Goal: Information Seeking & Learning: Learn about a topic

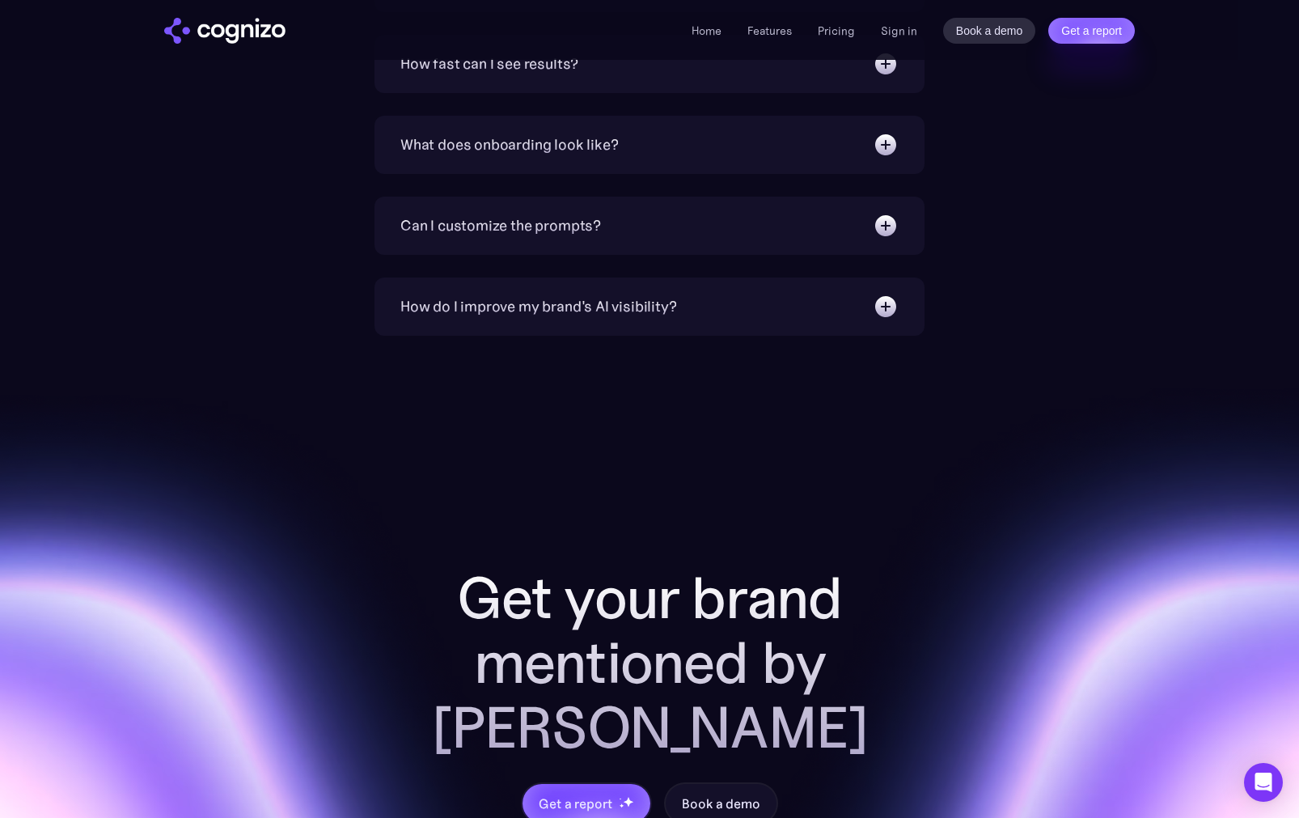
scroll to position [6310, 0]
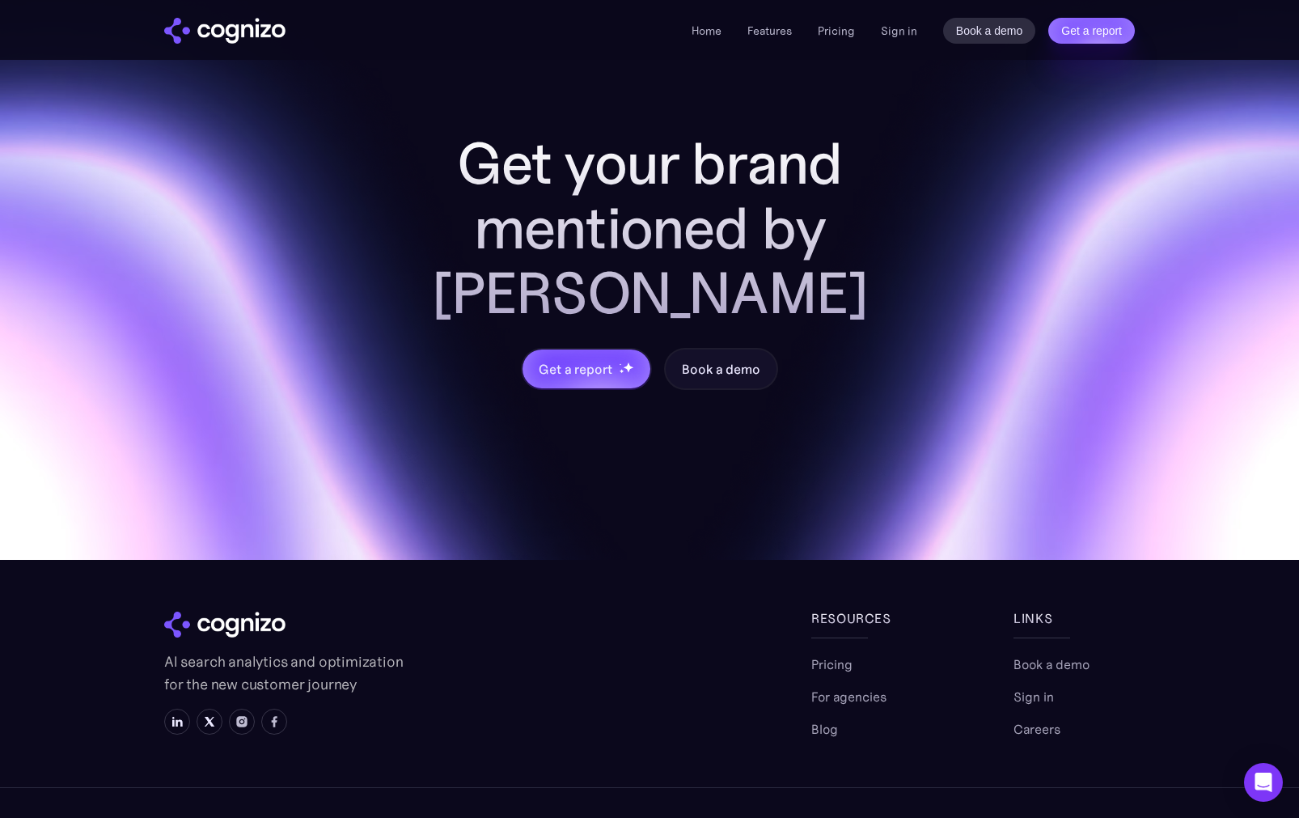
click at [226, 34] on img "home" at bounding box center [224, 31] width 121 height 26
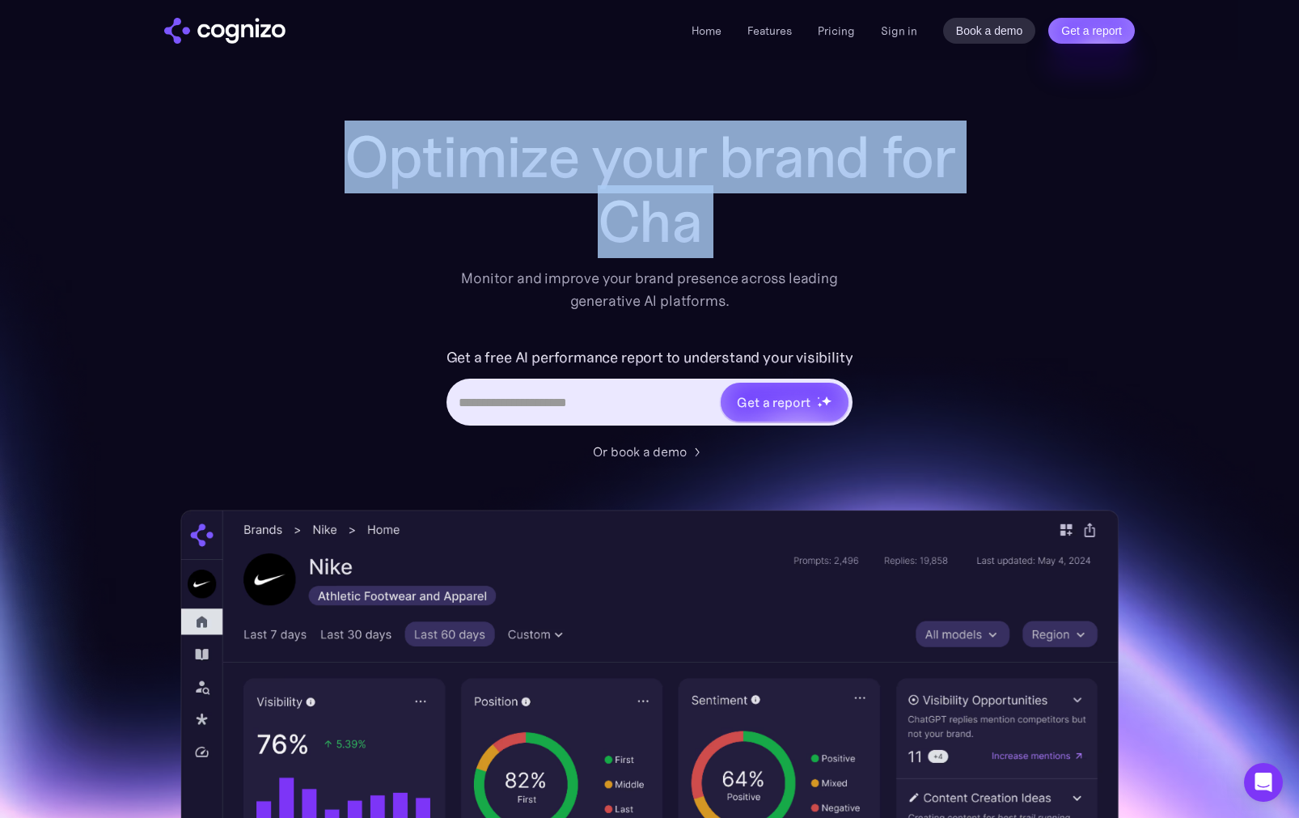
drag, startPoint x: 338, startPoint y: 140, endPoint x: 744, endPoint y: 265, distance: 424.8
click at [744, 265] on div "Optimize your brand for Cha Monitor and improve your brand presence across lead…" at bounding box center [649, 219] width 647 height 188
click at [781, 261] on div "Optimize your brand for ChatGPT Monitor and improve your brand presence across …" at bounding box center [649, 219] width 647 height 188
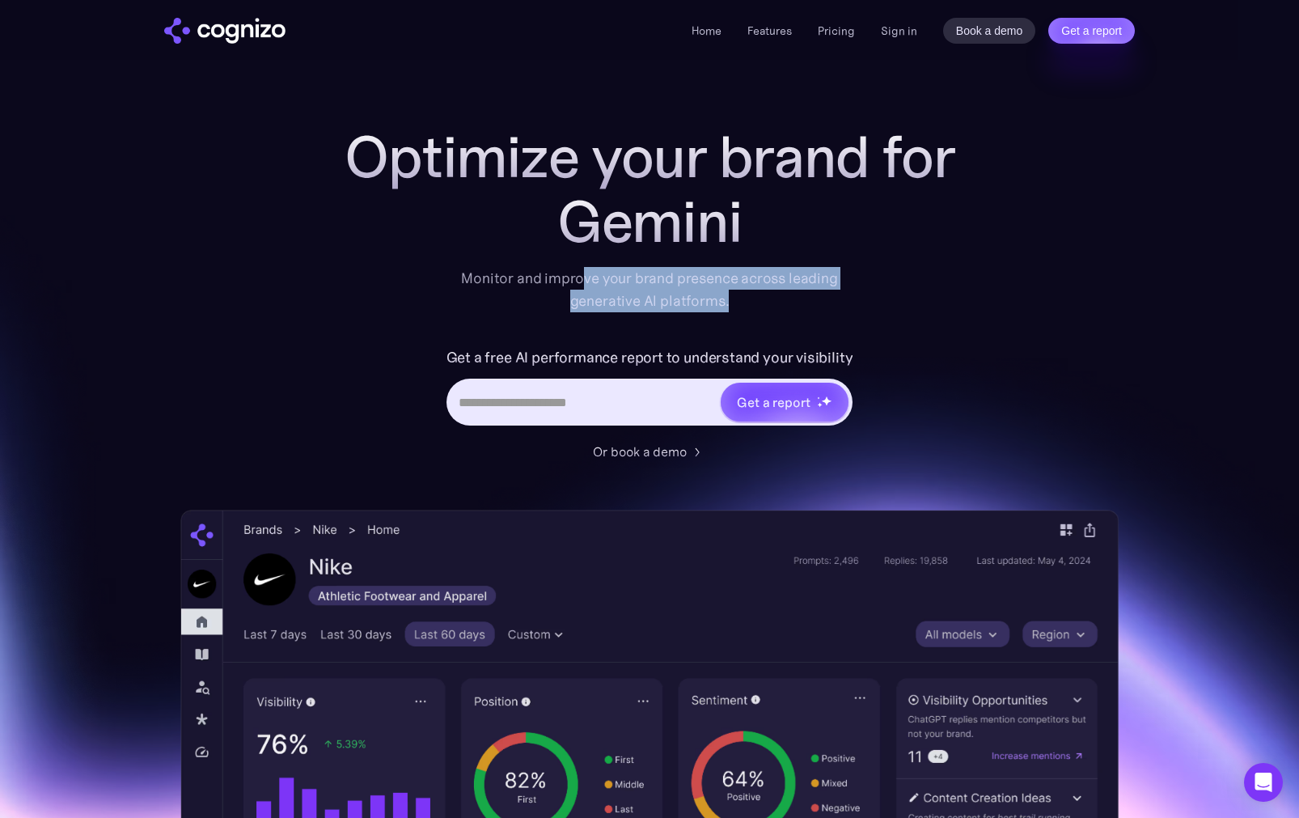
drag, startPoint x: 586, startPoint y: 278, endPoint x: 733, endPoint y: 310, distance: 150.8
click at [733, 310] on div "Monitor and improve your brand presence across leading generative AI platforms." at bounding box center [650, 289] width 398 height 45
click at [760, 307] on div "Monitor and improve your brand presence across leading generative AI platforms." at bounding box center [650, 289] width 398 height 45
drag, startPoint x: 766, startPoint y: 307, endPoint x: 456, endPoint y: 271, distance: 312.0
click at [456, 271] on div "Monitor and improve your brand presence across leading generative AI platforms." at bounding box center [650, 289] width 398 height 45
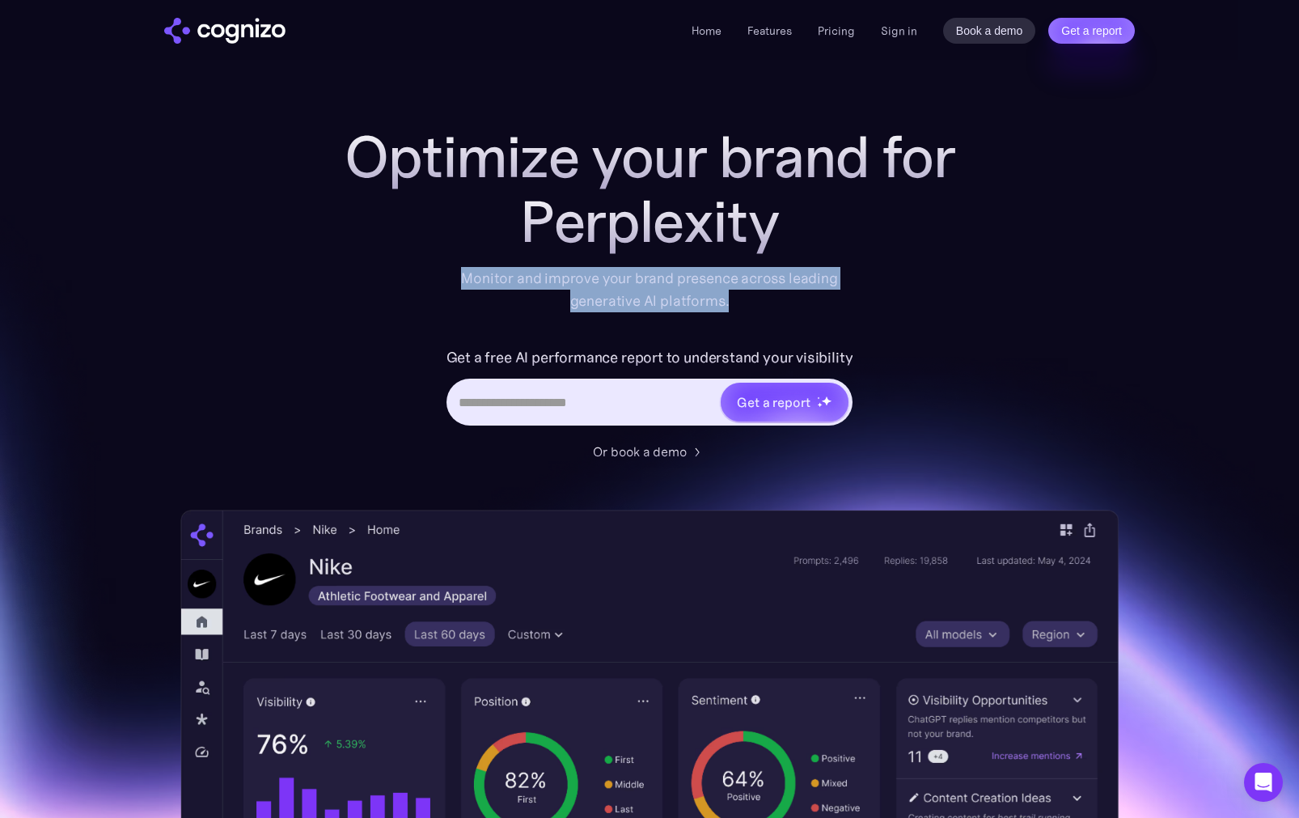
click at [530, 273] on div "Monitor and improve your brand presence across leading generative AI platforms." at bounding box center [650, 289] width 398 height 45
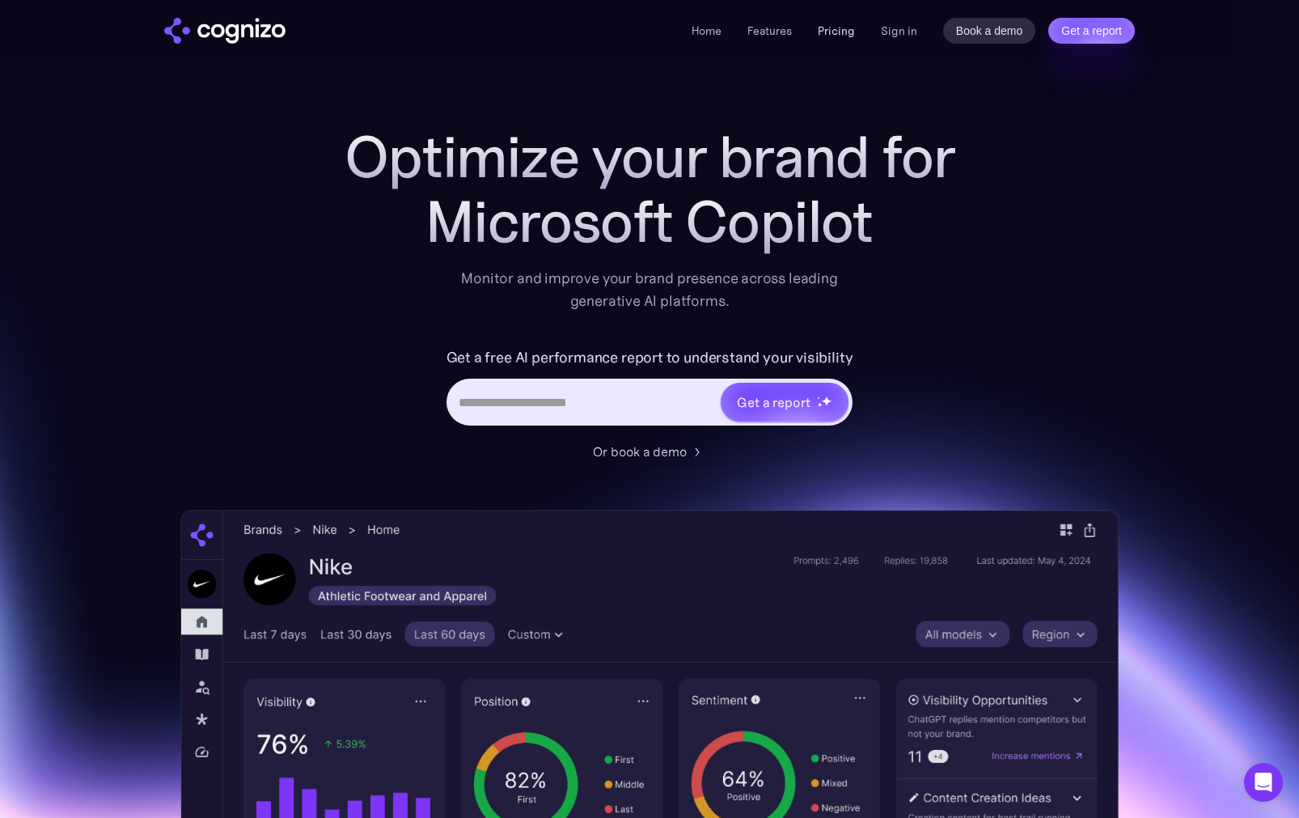
click at [851, 28] on link "Pricing" at bounding box center [836, 30] width 37 height 15
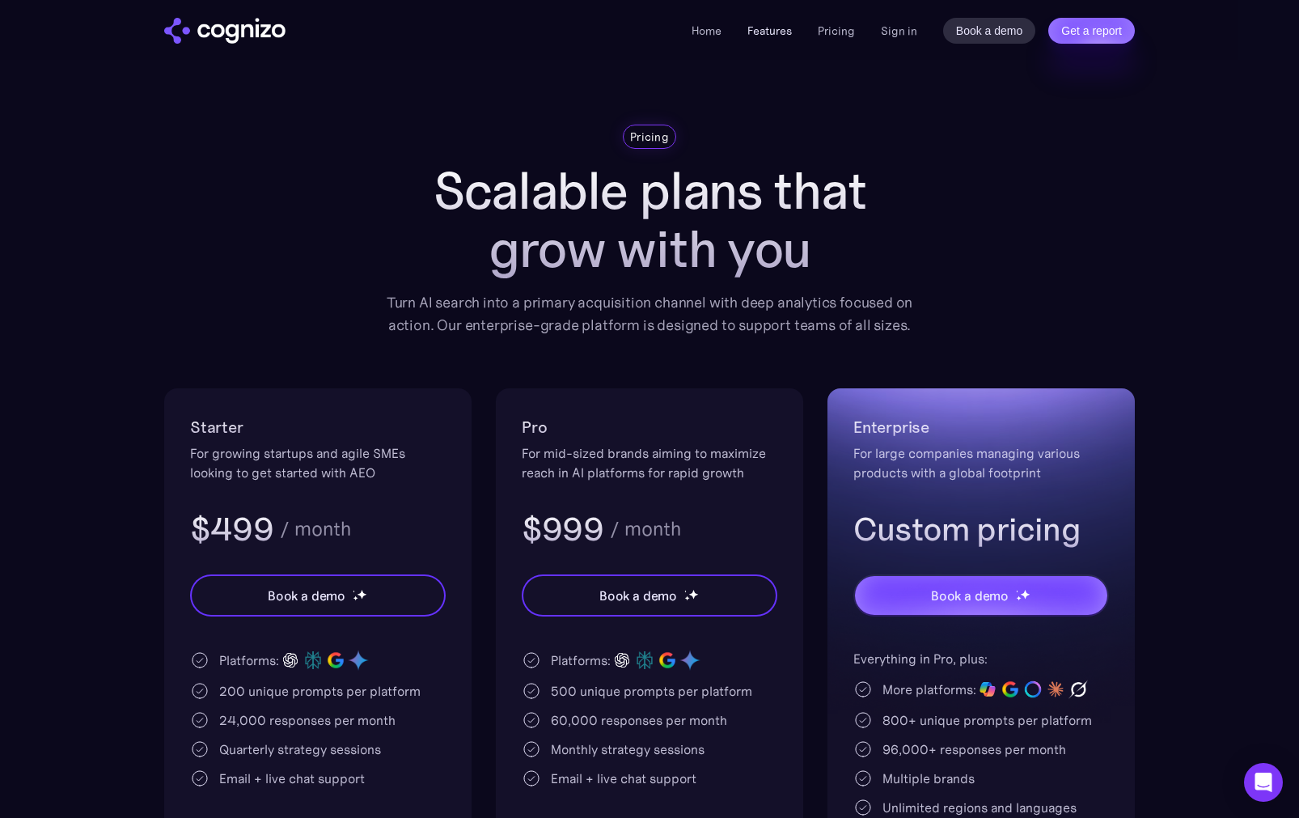
click at [769, 32] on link "Features" at bounding box center [770, 30] width 44 height 15
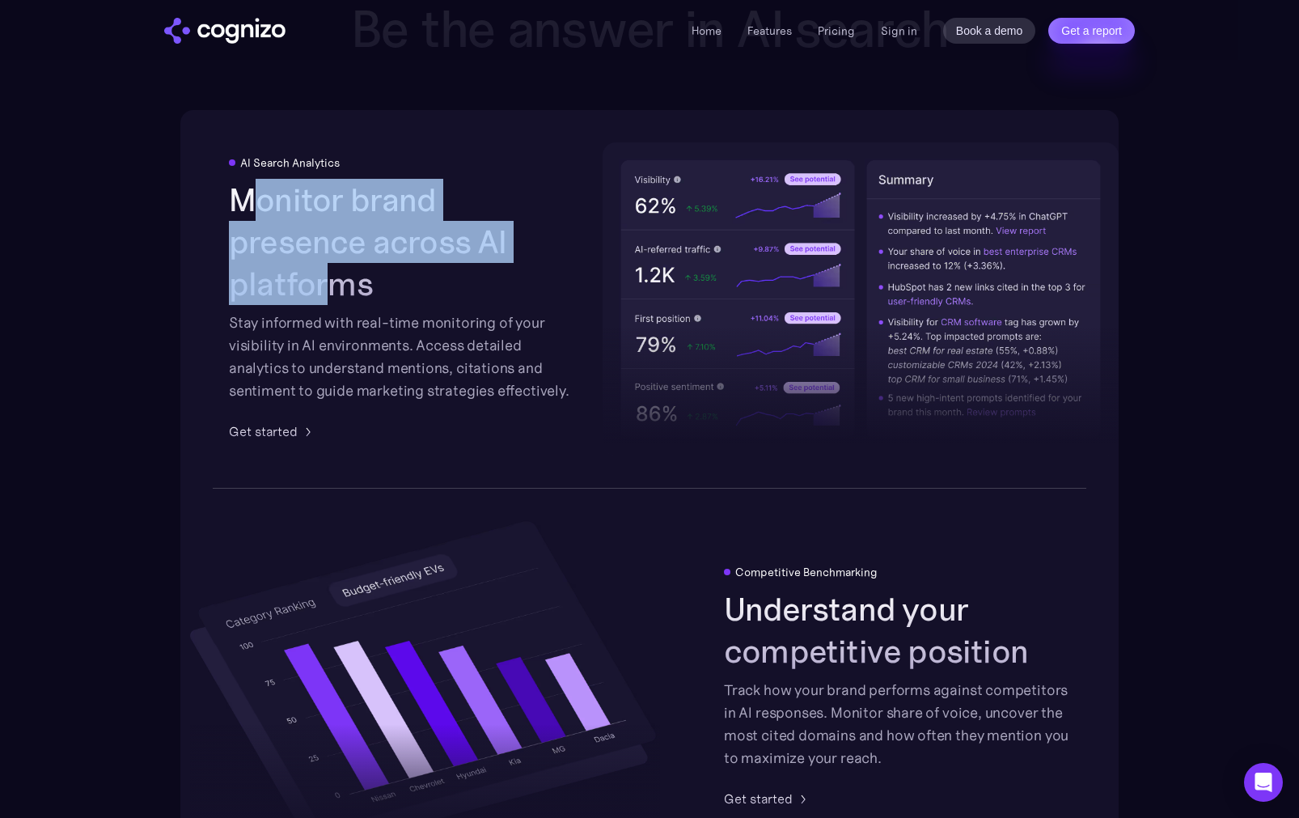
drag, startPoint x: 243, startPoint y: 219, endPoint x: 468, endPoint y: 255, distance: 227.7
click at [468, 255] on h2 "Monitor brand presence across AI platforms" at bounding box center [402, 242] width 346 height 126
click at [493, 262] on h2 "Monitor brand presence across AI platforms" at bounding box center [402, 242] width 346 height 126
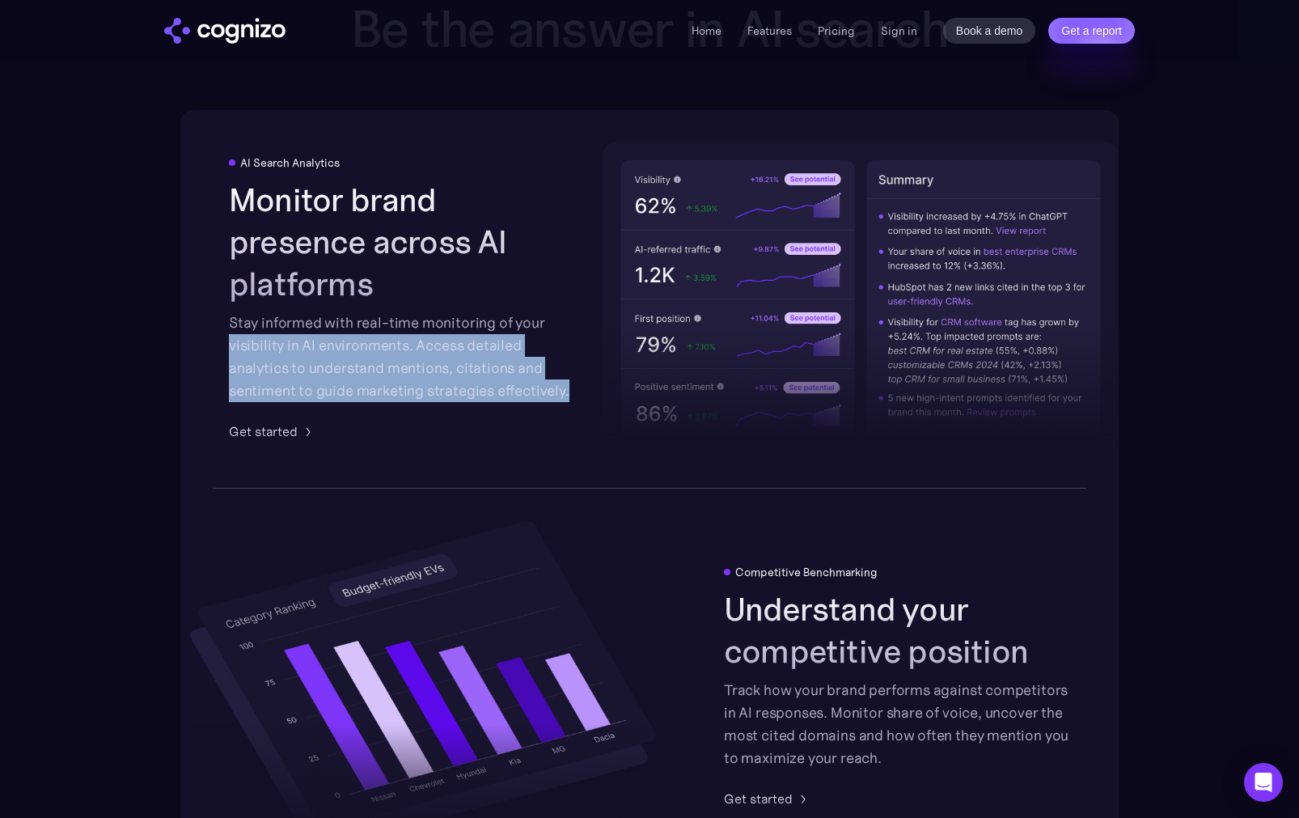
drag, startPoint x: 229, startPoint y: 327, endPoint x: 567, endPoint y: 375, distance: 341.6
click at [567, 375] on div "AI Search Analytics Monitor brand presence across AI platforms Stay informed wi…" at bounding box center [649, 299] width 939 height 378
click at [517, 376] on div "Stay informed with real-time monitoring of your visibility in AI environments. …" at bounding box center [402, 356] width 346 height 91
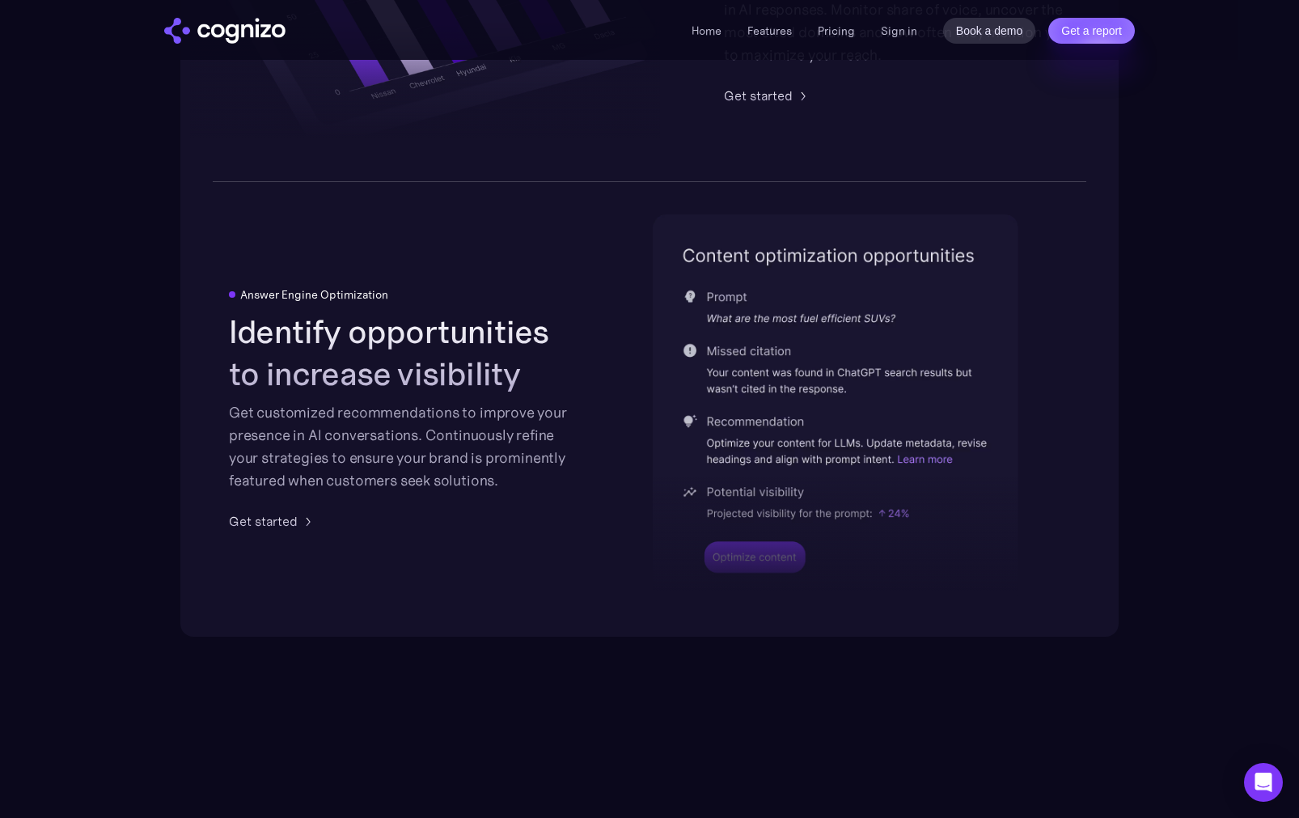
scroll to position [3265, 0]
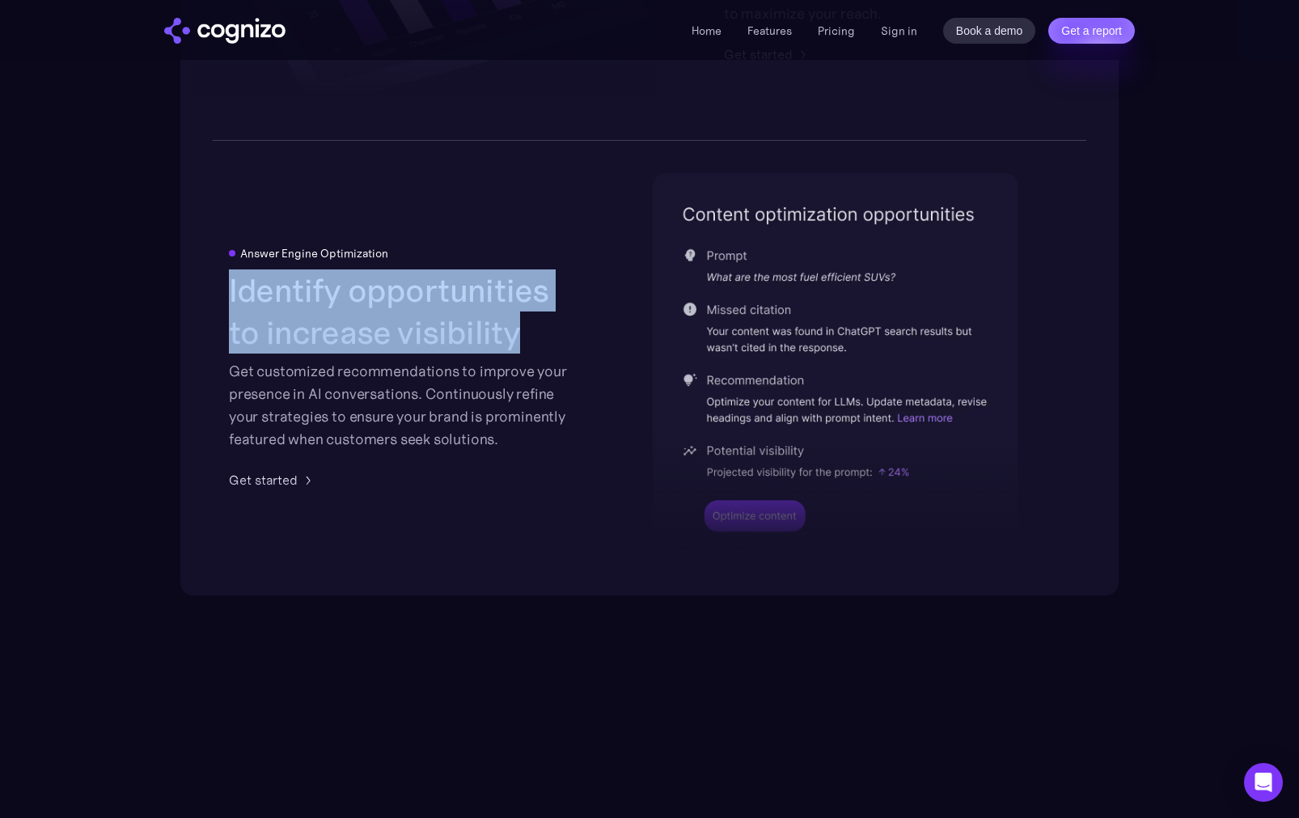
drag, startPoint x: 230, startPoint y: 282, endPoint x: 520, endPoint y: 335, distance: 295.2
click at [520, 335] on div "Answer Engine Optimization Identify opportunities to increase visibility Get cu…" at bounding box center [649, 368] width 939 height 454
click at [488, 335] on h2 "Identify opportunities to increase visibility" at bounding box center [402, 311] width 346 height 84
drag, startPoint x: 540, startPoint y: 335, endPoint x: 218, endPoint y: 308, distance: 322.3
click at [218, 308] on div "Answer Engine Optimization Identify opportunities to increase visibility Get cu…" at bounding box center [649, 368] width 939 height 454
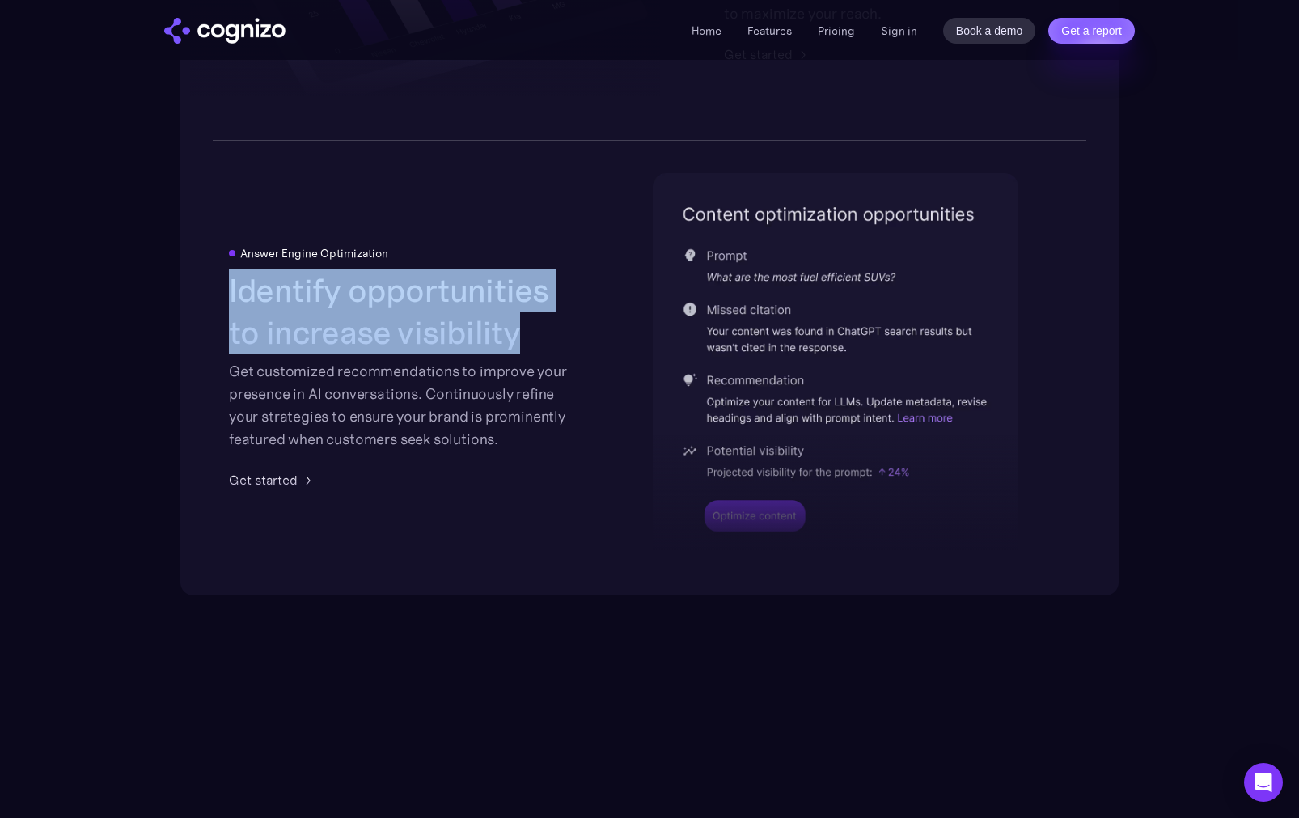
click at [284, 316] on h2 "Identify opportunities to increase visibility" at bounding box center [402, 311] width 346 height 84
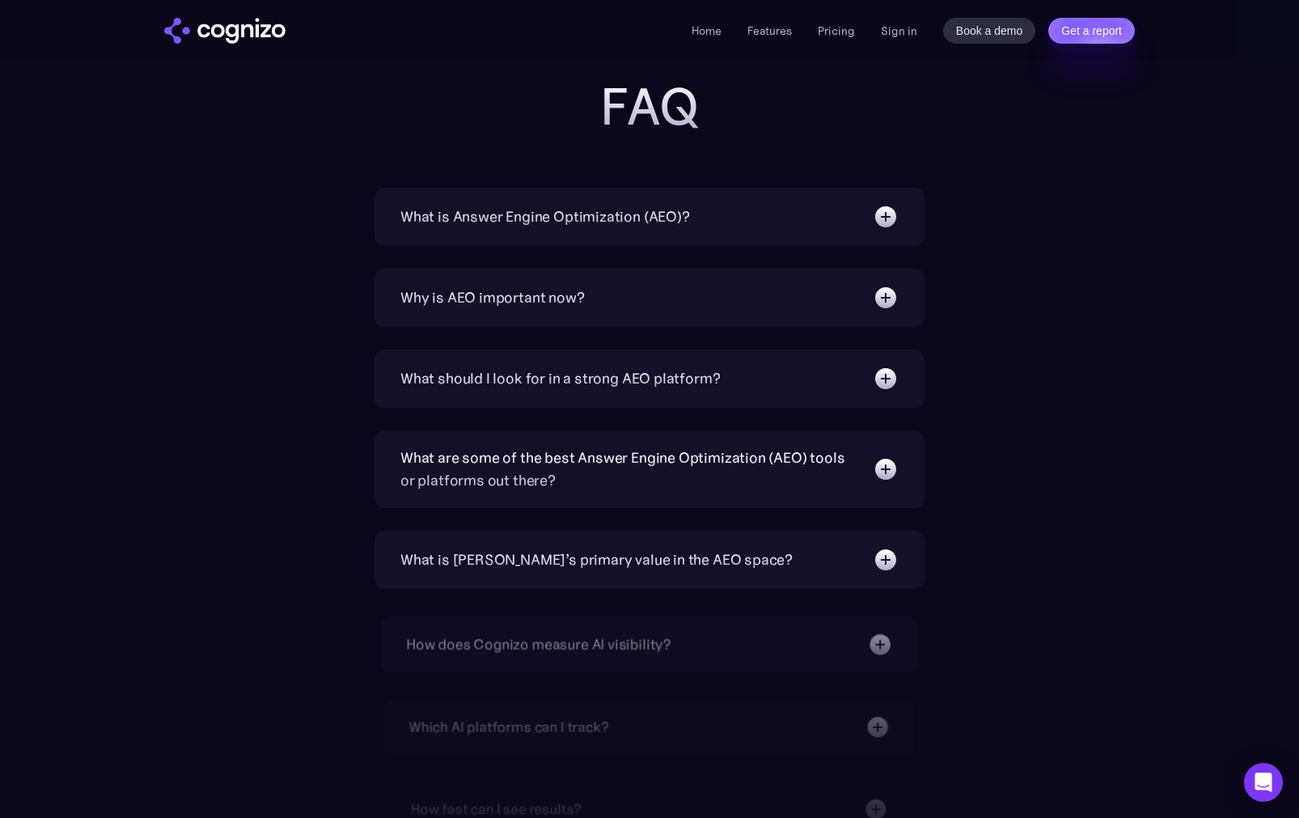
scroll to position [5139, 0]
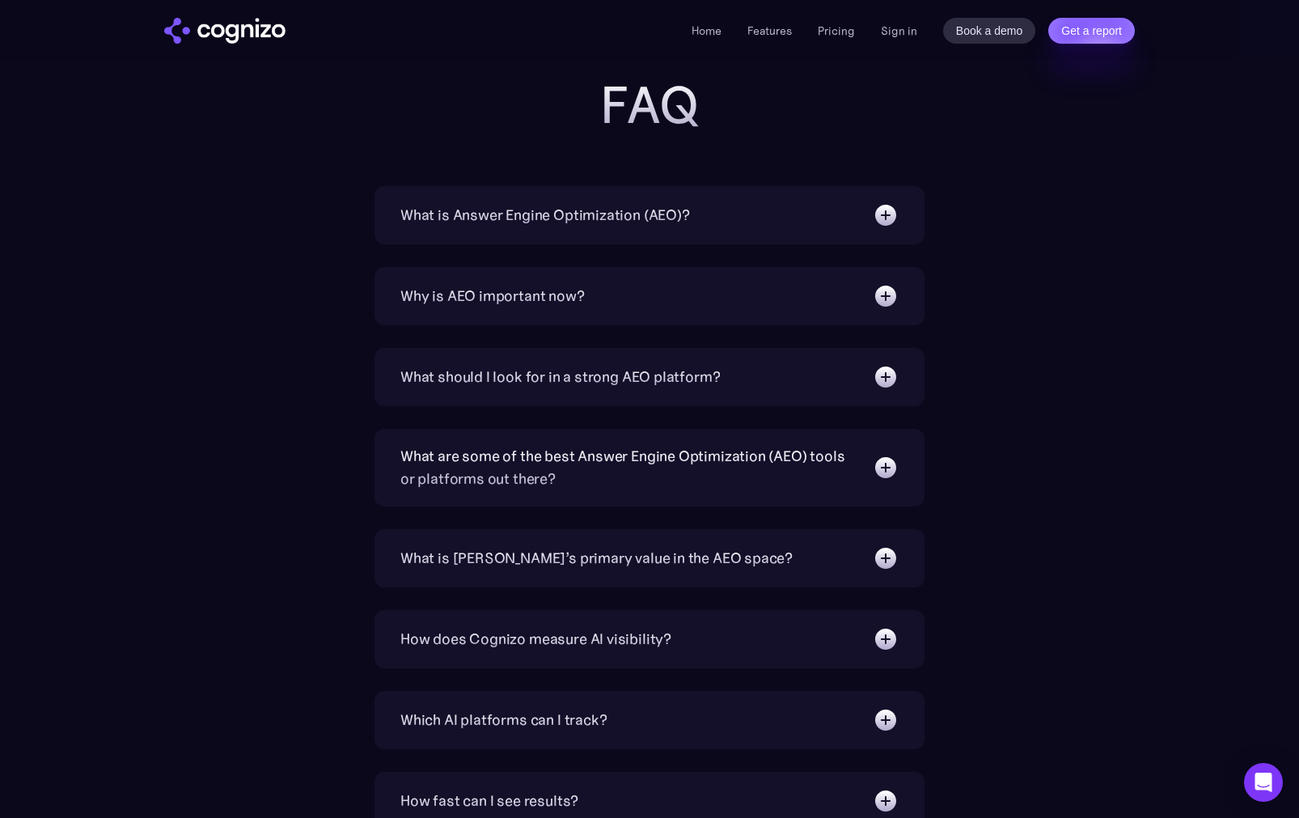
click at [590, 208] on div "What is Answer Engine Optimization (AEO)?" at bounding box center [545, 215] width 290 height 23
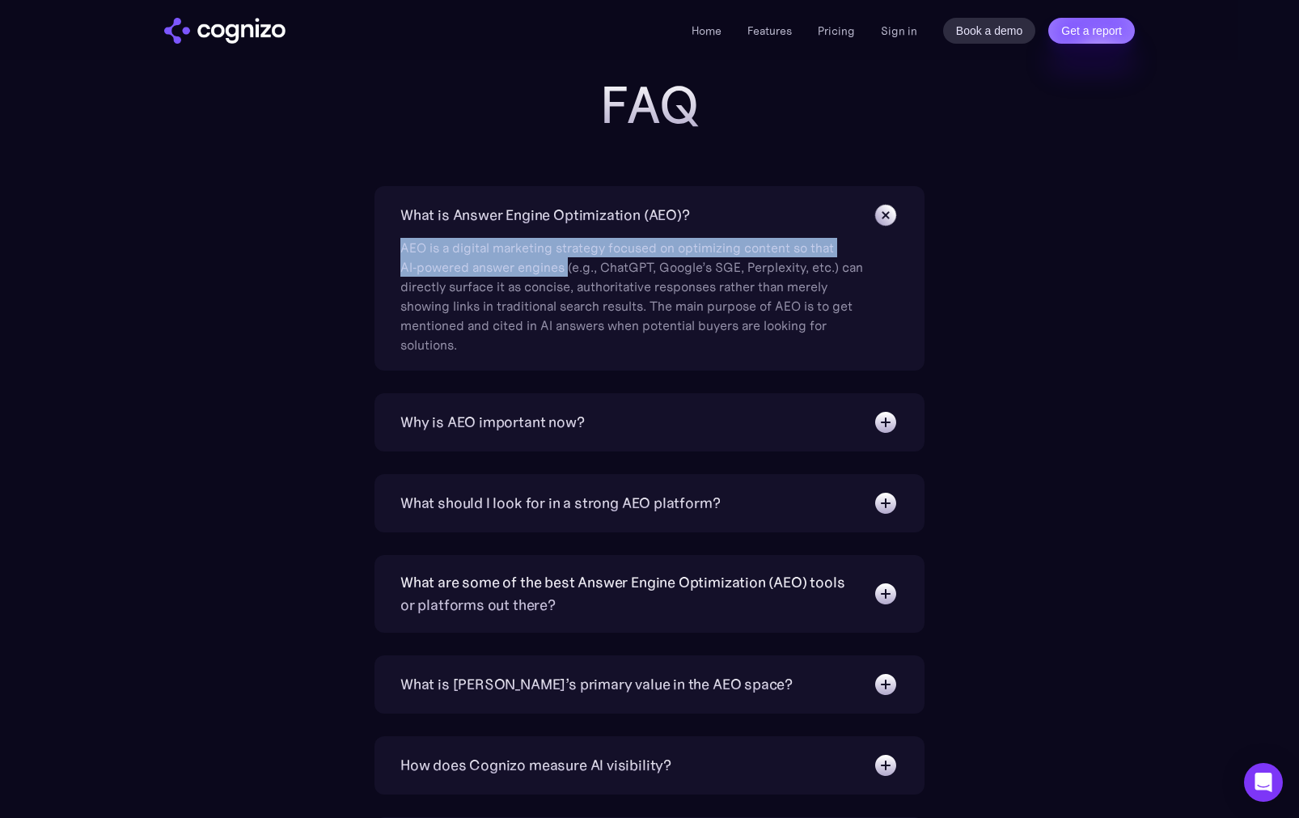
drag, startPoint x: 409, startPoint y: 247, endPoint x: 569, endPoint y: 267, distance: 161.5
click at [569, 267] on div "AEO is a digital marketing strategy focused on optimizing content so that AI‑po…" at bounding box center [634, 291] width 469 height 126
click at [600, 268] on div "AEO is a digital marketing strategy focused on optimizing content so that AI‑po…" at bounding box center [634, 291] width 469 height 126
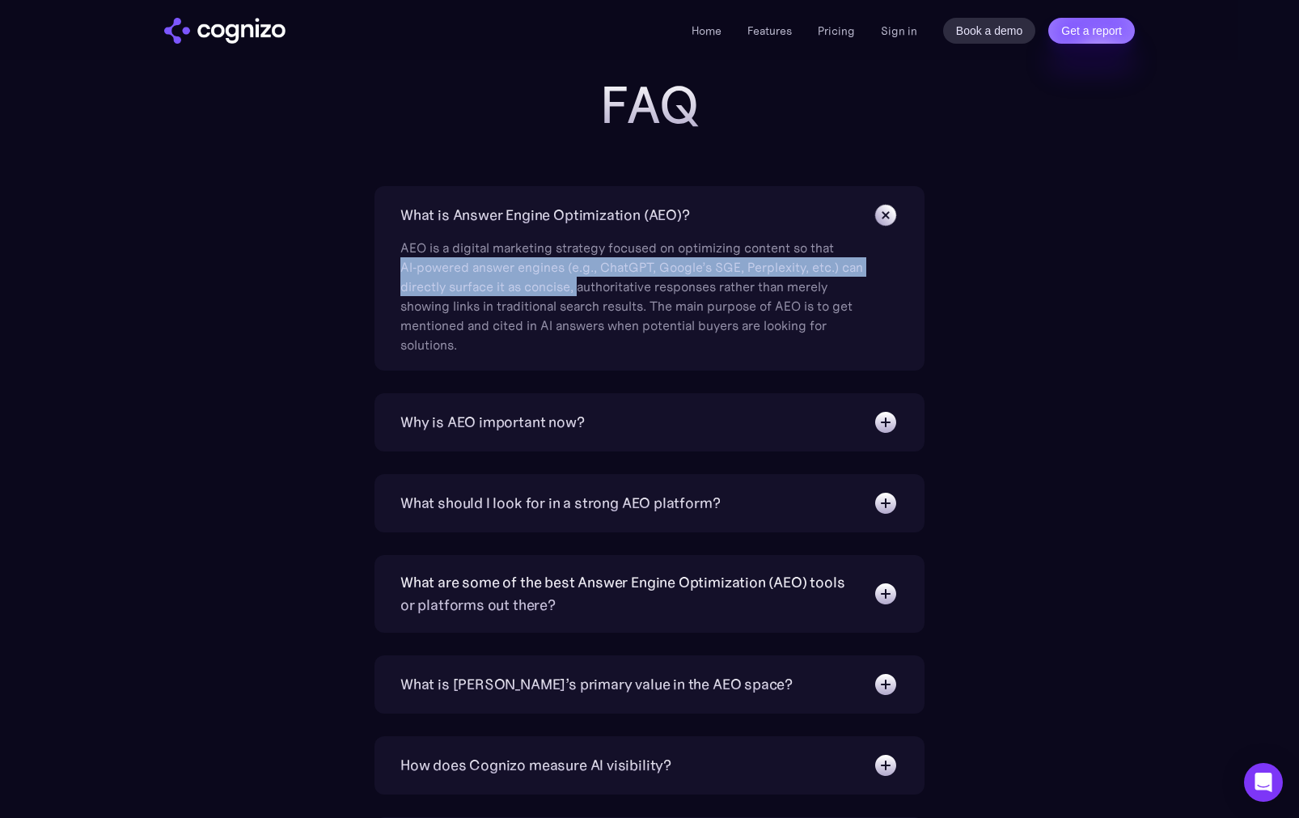
drag, startPoint x: 396, startPoint y: 265, endPoint x: 579, endPoint y: 286, distance: 184.0
click at [579, 286] on div "What is Answer Engine Optimization (AEO)? AEO is a digital marketing strategy f…" at bounding box center [650, 278] width 550 height 184
click at [629, 293] on div "AEO is a digital marketing strategy focused on optimizing content so that AI‑po…" at bounding box center [634, 291] width 469 height 126
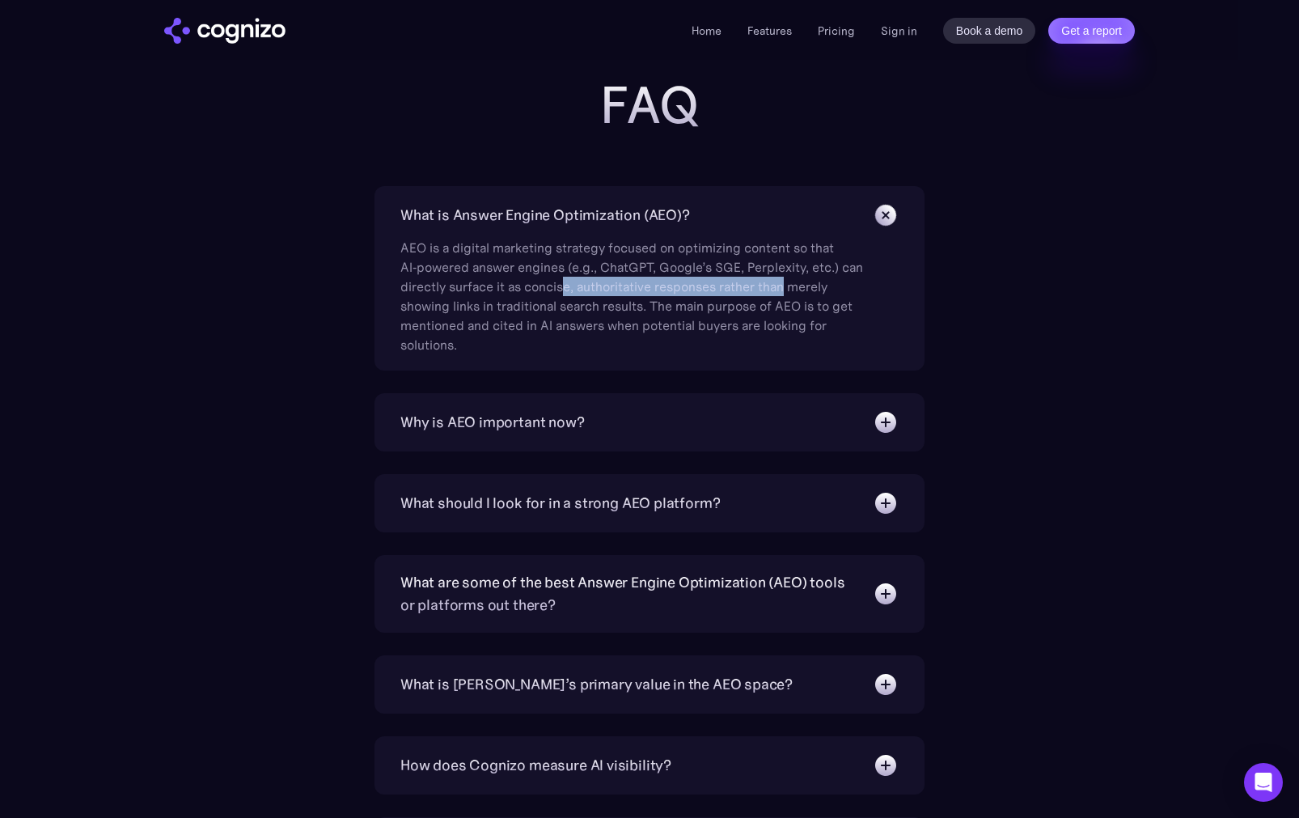
drag, startPoint x: 563, startPoint y: 286, endPoint x: 789, endPoint y: 283, distance: 225.8
click at [789, 283] on div "AEO is a digital marketing strategy focused on optimizing content so that AI‑po…" at bounding box center [634, 291] width 469 height 126
click at [739, 290] on div "AEO is a digital marketing strategy focused on optimizing content so that AI‑po…" at bounding box center [634, 291] width 469 height 126
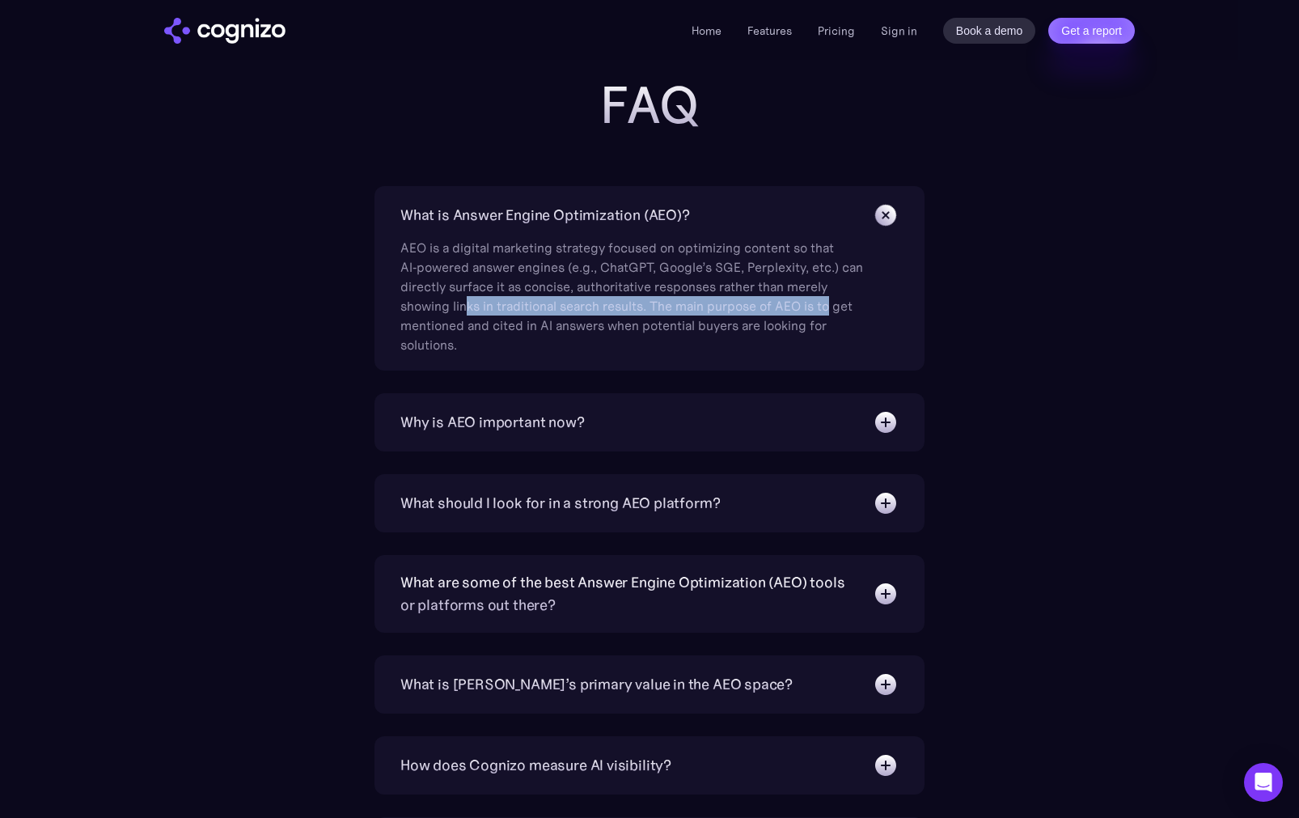
drag, startPoint x: 469, startPoint y: 305, endPoint x: 831, endPoint y: 302, distance: 361.7
click at [831, 302] on div "AEO is a digital marketing strategy focused on optimizing content so that AI‑po…" at bounding box center [634, 291] width 469 height 126
click at [789, 305] on div "AEO is a digital marketing strategy focused on optimizing content so that AI‑po…" at bounding box center [634, 291] width 469 height 126
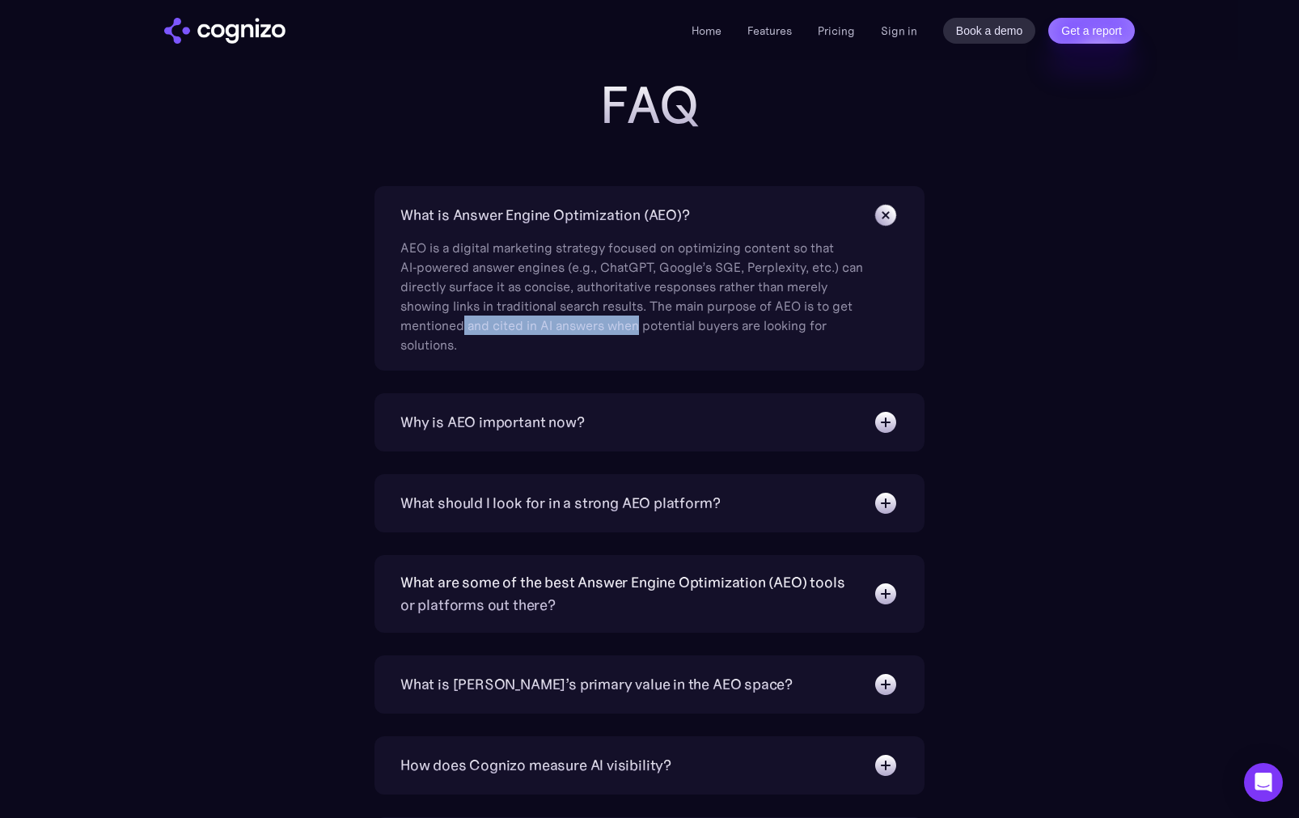
drag, startPoint x: 477, startPoint y: 320, endPoint x: 639, endPoint y: 326, distance: 161.9
click at [639, 326] on div "AEO is a digital marketing strategy focused on optimizing content so that AI‑po…" at bounding box center [634, 291] width 469 height 126
click at [702, 324] on div "AEO is a digital marketing strategy focused on optimizing content so that AI‑po…" at bounding box center [634, 291] width 469 height 126
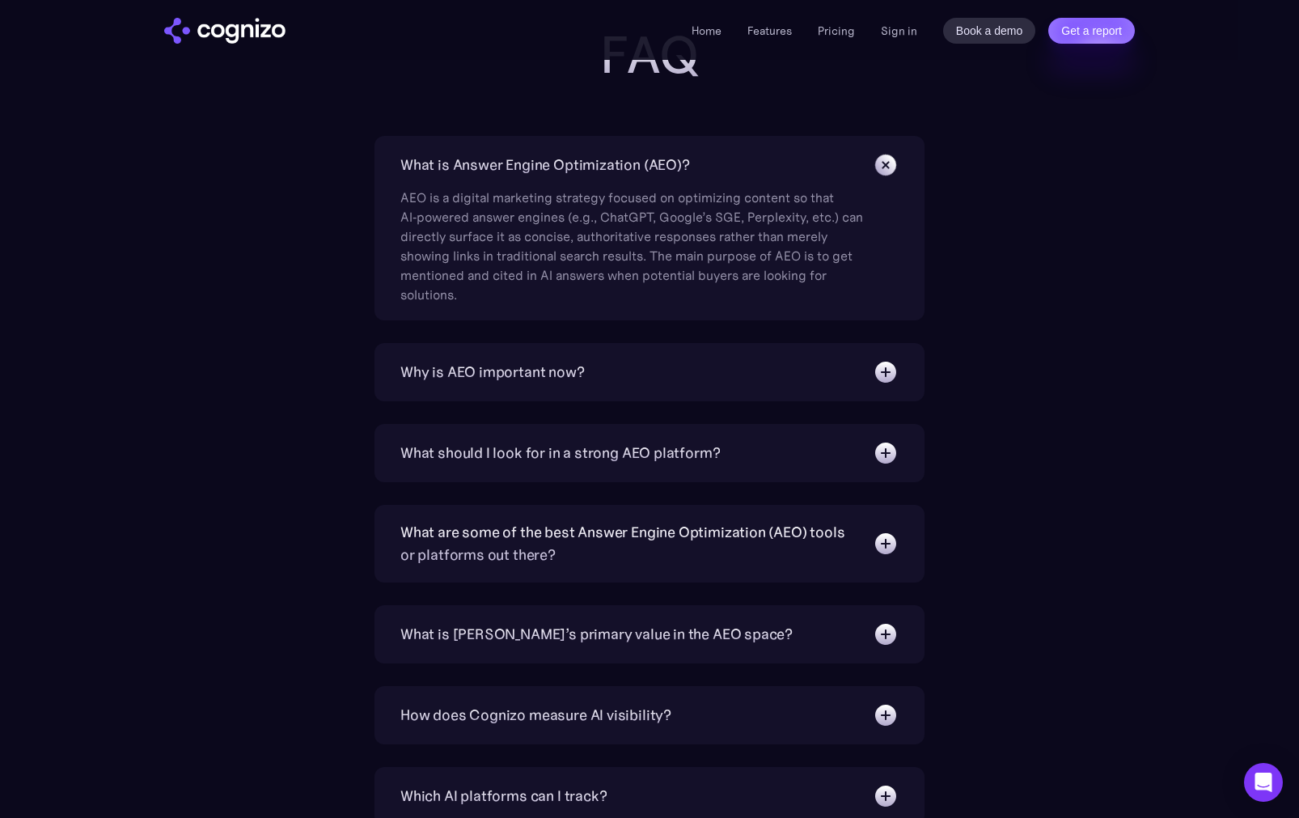
scroll to position [5242, 0]
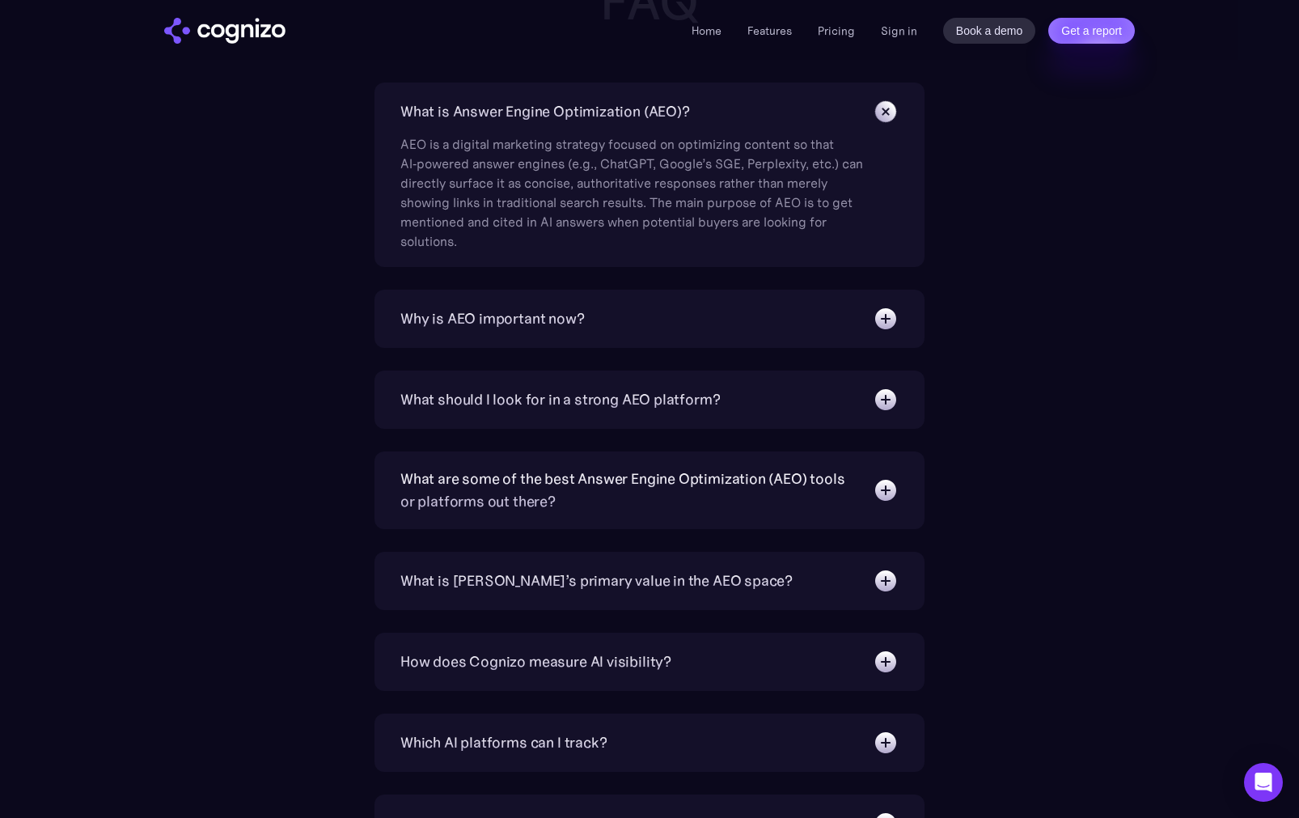
click at [629, 326] on div "Why is AEO important now?" at bounding box center [649, 319] width 498 height 26
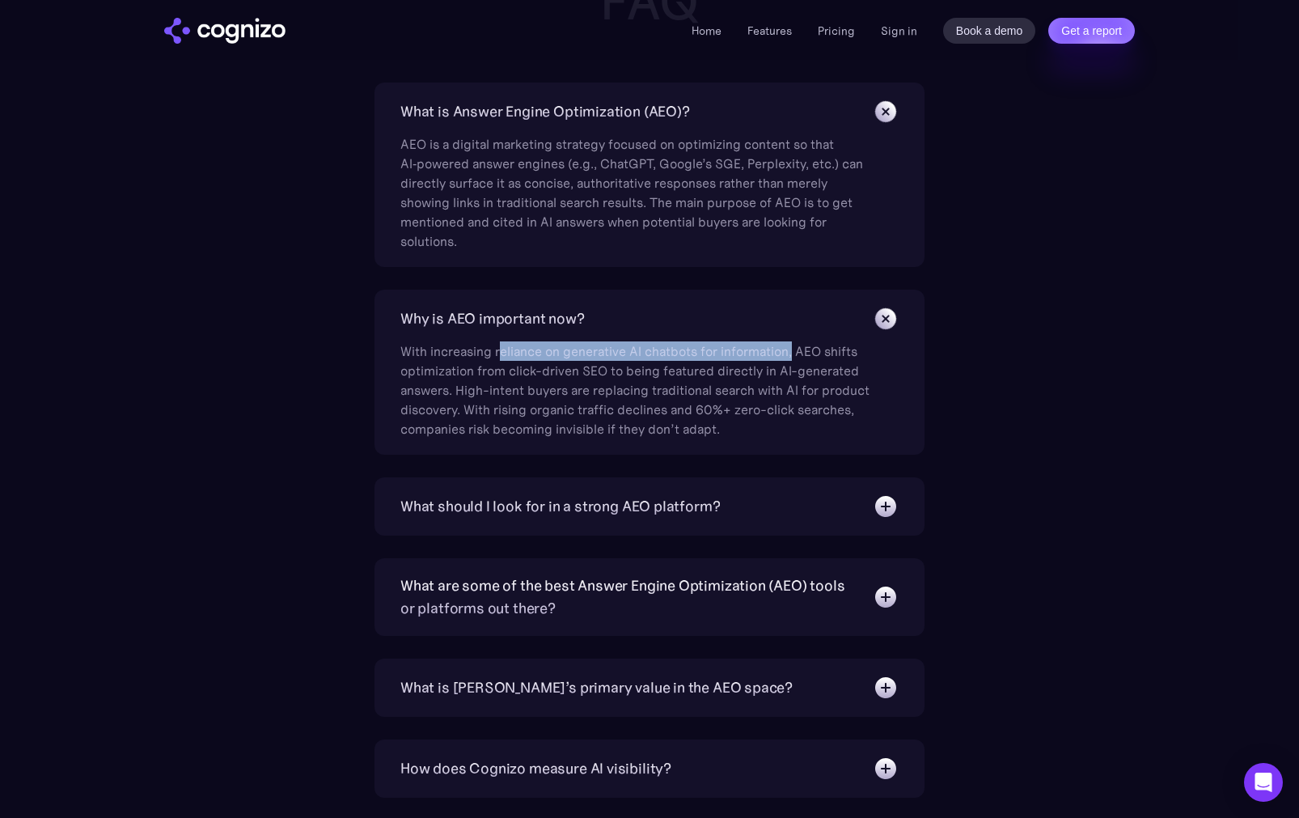
drag, startPoint x: 503, startPoint y: 353, endPoint x: 793, endPoint y: 353, distance: 289.7
click at [793, 353] on div "With increasing reliance on generative AI chatbots for information, AEO shifts …" at bounding box center [634, 385] width 469 height 107
click at [761, 353] on div "With increasing reliance on generative AI chatbots for information, AEO shifts …" at bounding box center [634, 385] width 469 height 107
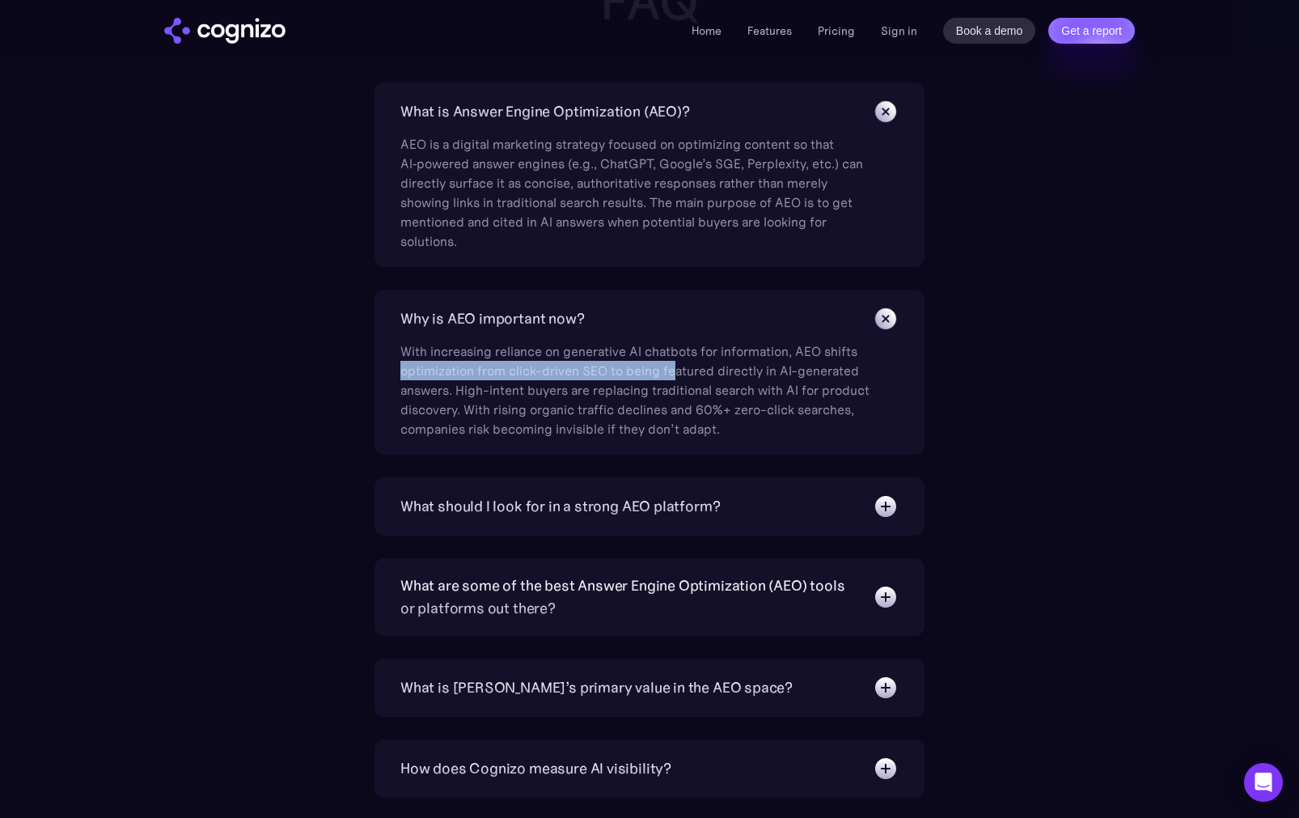
drag, startPoint x: 407, startPoint y: 370, endPoint x: 678, endPoint y: 367, distance: 271.1
click at [678, 367] on div "With increasing reliance on generative AI chatbots for information, AEO shifts …" at bounding box center [634, 385] width 469 height 107
click at [726, 377] on div "With increasing reliance on generative AI chatbots for information, AEO shifts …" at bounding box center [634, 385] width 469 height 107
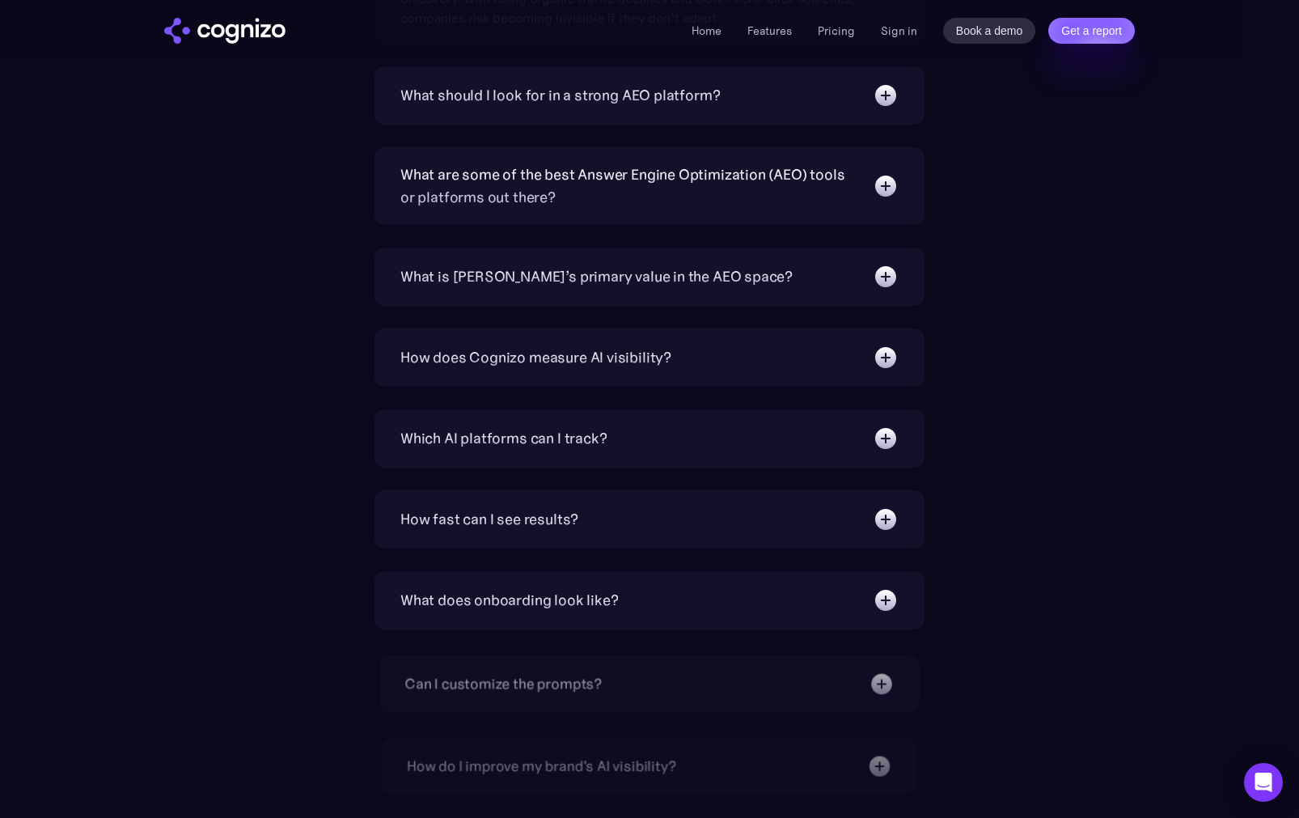
scroll to position [5654, 0]
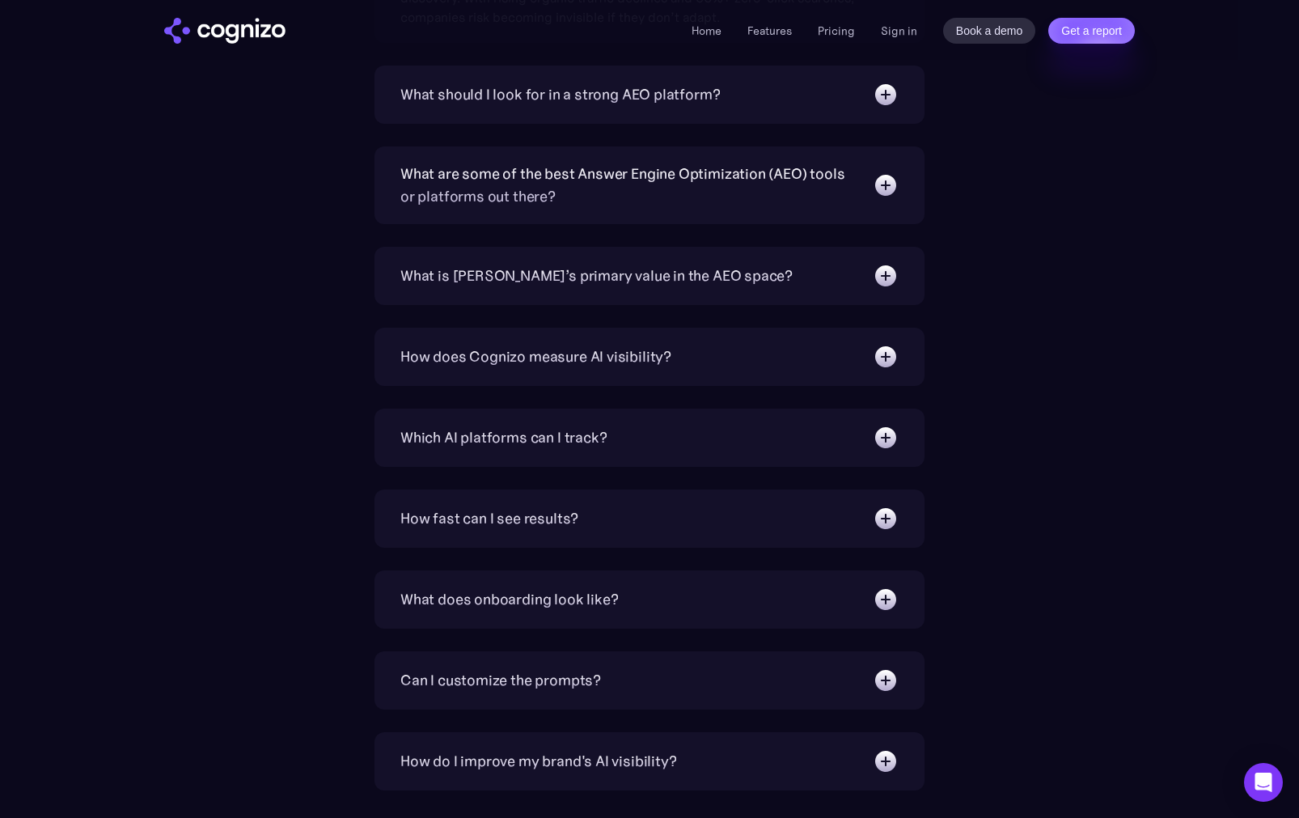
click at [669, 263] on div "What is [PERSON_NAME]’s primary value in the AEO space?" at bounding box center [649, 276] width 498 height 26
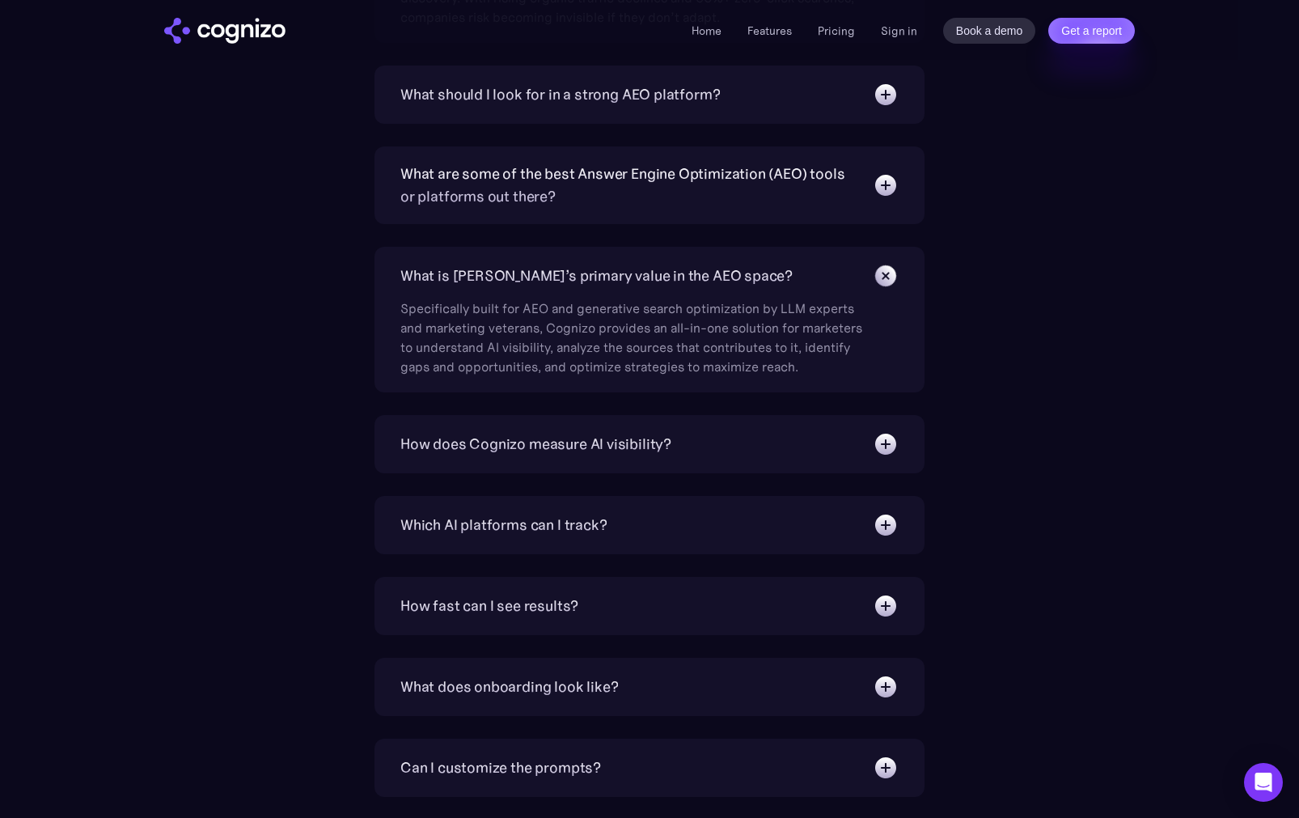
click at [551, 265] on div "What is [PERSON_NAME]’s primary value in the AEO space?" at bounding box center [596, 276] width 392 height 23
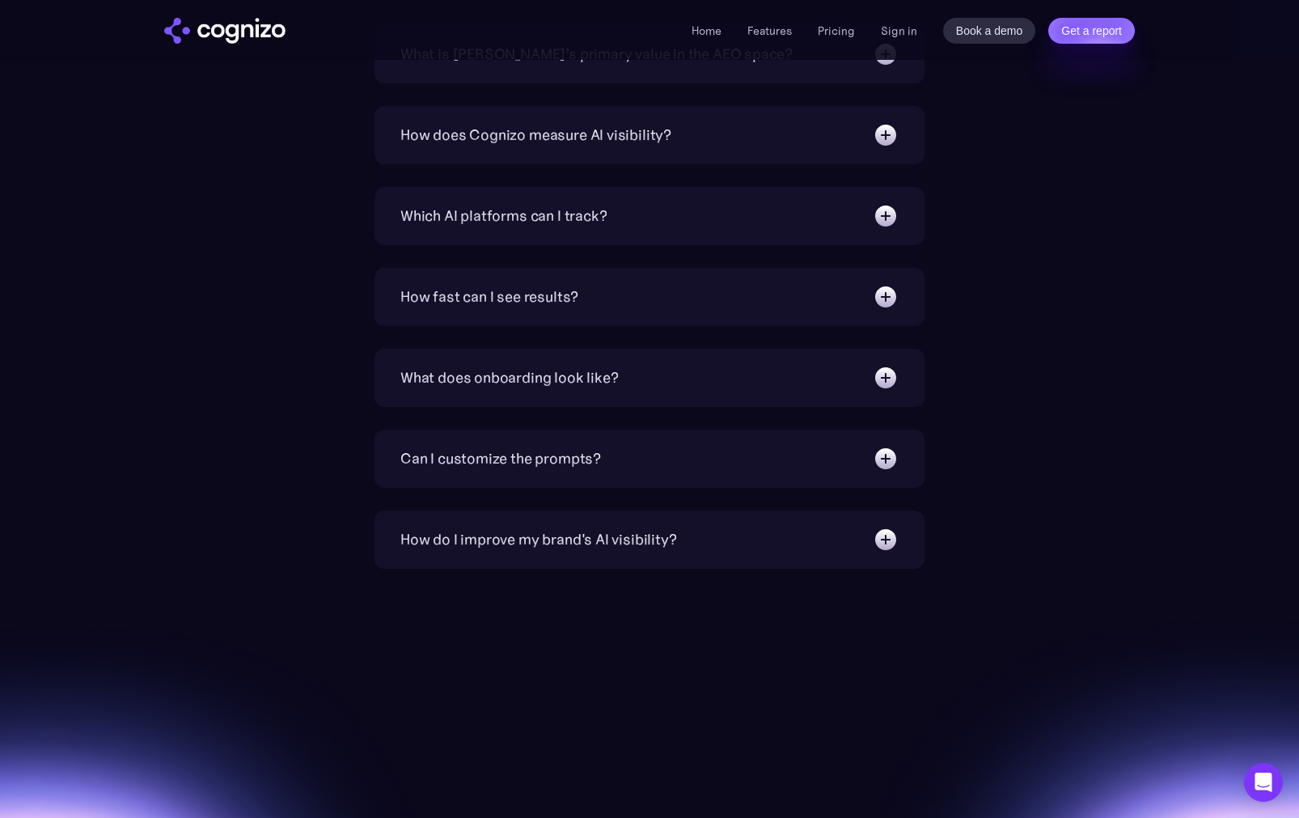
scroll to position [5885, 0]
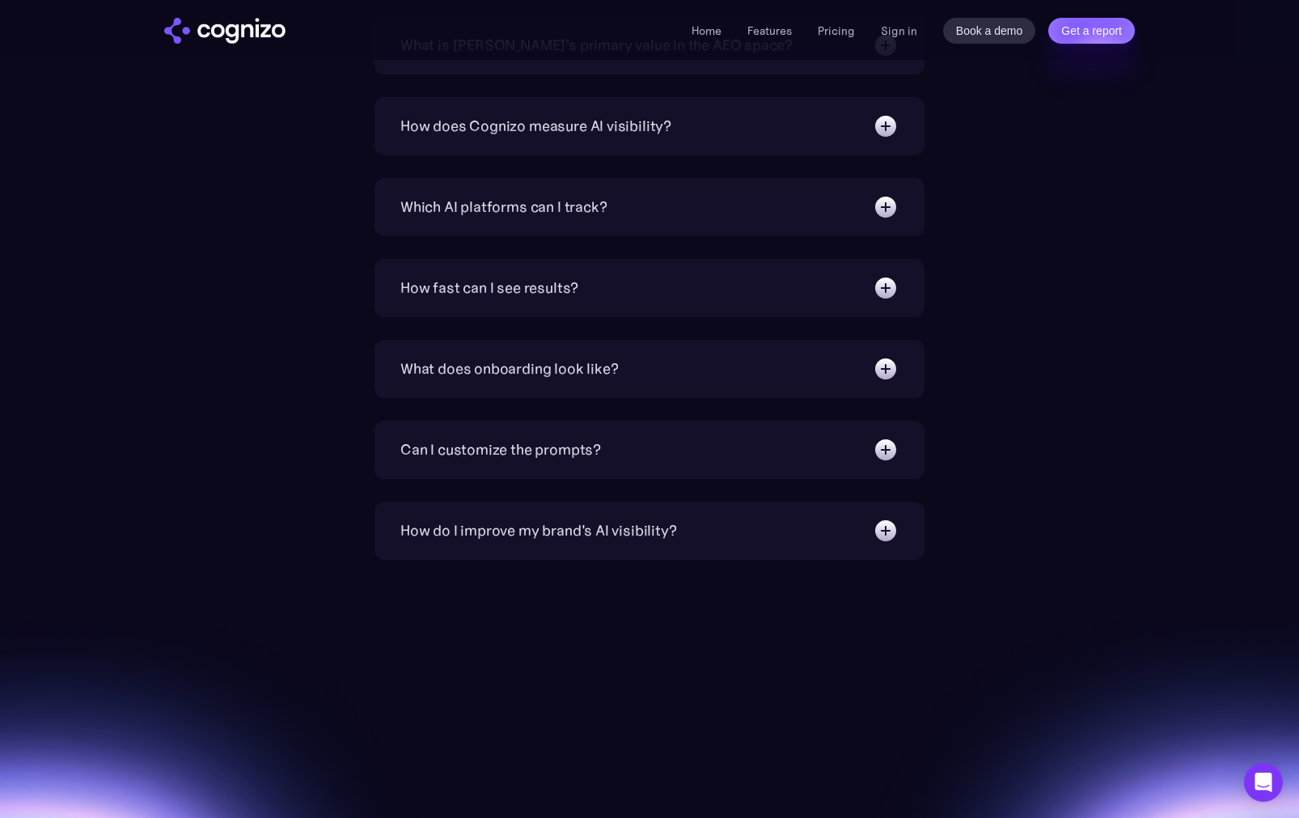
click at [545, 141] on div "How does Cognizo measure AI visibility? We run prompts on each AI platform cont…" at bounding box center [650, 126] width 550 height 58
click at [545, 140] on div "How does Cognizo measure AI visibility? We run prompts on each AI platform cont…" at bounding box center [650, 126] width 550 height 58
click at [538, 126] on div "How does Cognizo measure AI visibility?" at bounding box center [535, 126] width 271 height 23
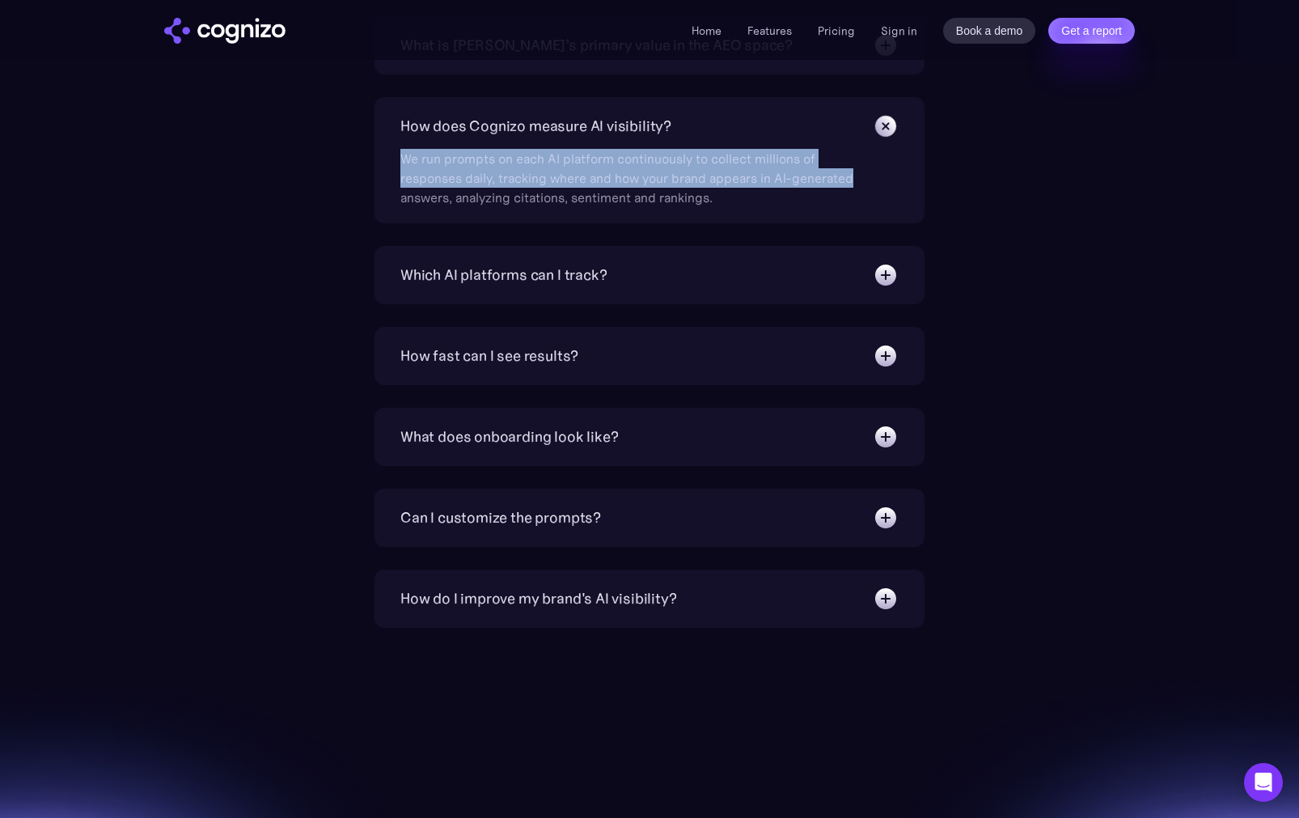
drag, startPoint x: 405, startPoint y: 164, endPoint x: 856, endPoint y: 181, distance: 451.8
click at [856, 181] on div "We run prompts on each AI platform continuously to collect millions of response…" at bounding box center [634, 173] width 469 height 68
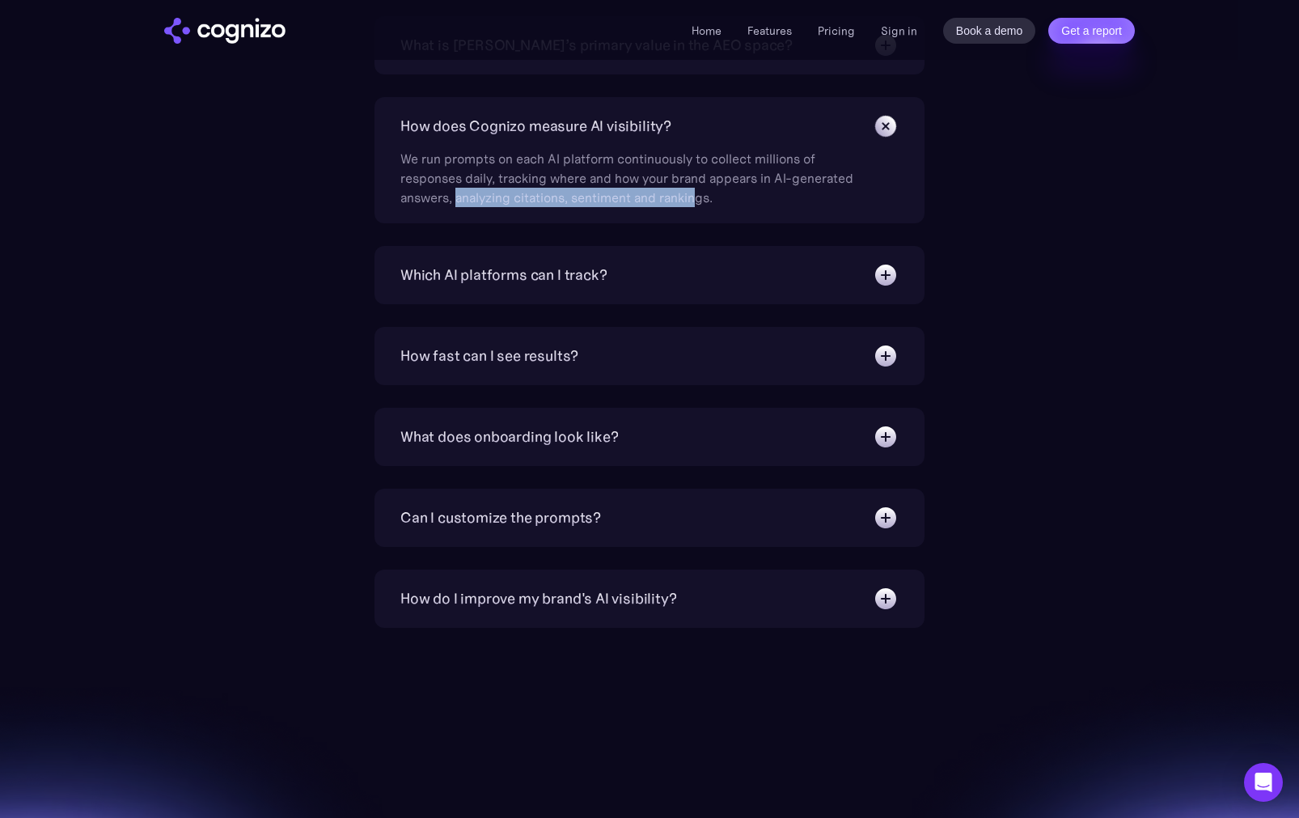
drag, startPoint x: 462, startPoint y: 195, endPoint x: 698, endPoint y: 205, distance: 236.5
click at [698, 205] on div "We run prompts on each AI platform continuously to collect millions of response…" at bounding box center [634, 173] width 469 height 68
click at [680, 201] on div "We run prompts on each AI platform continuously to collect millions of response…" at bounding box center [634, 173] width 469 height 68
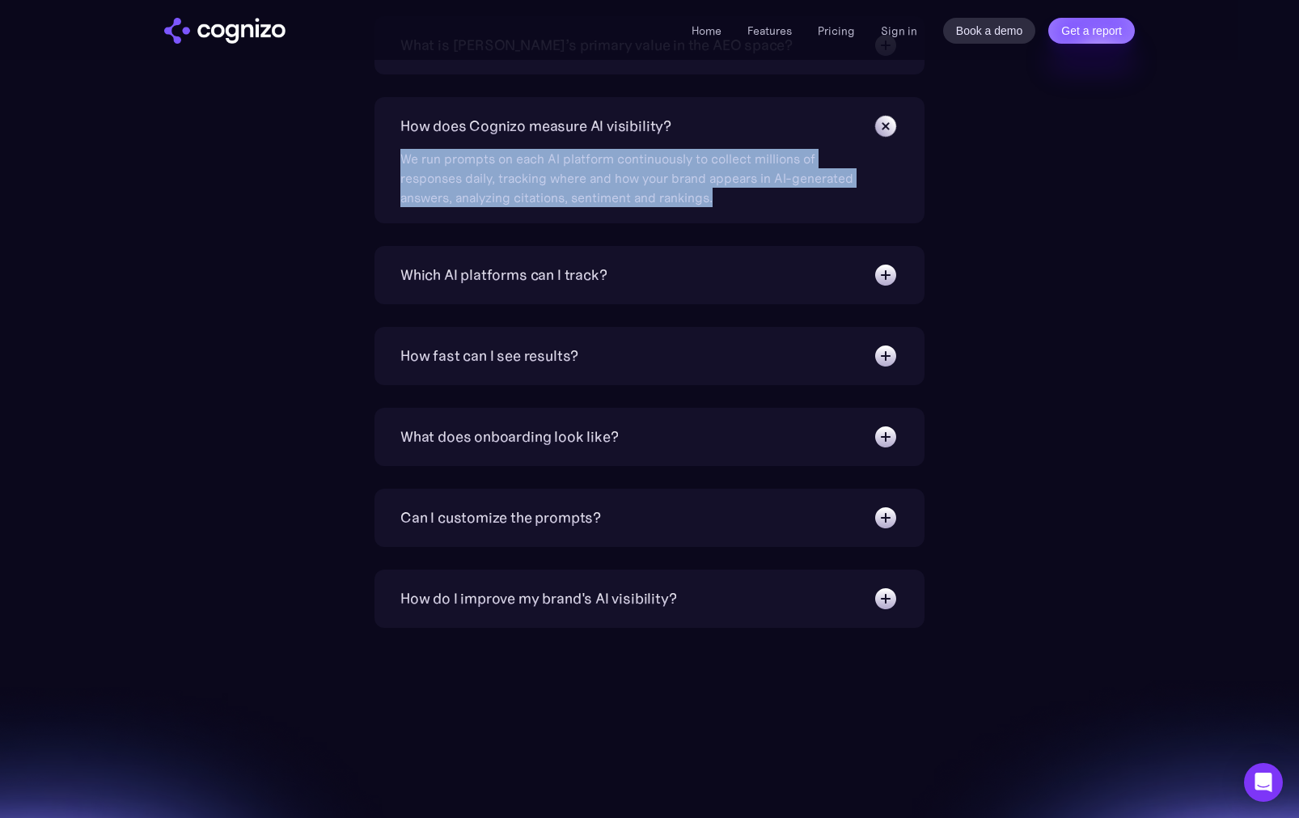
drag, startPoint x: 734, startPoint y: 197, endPoint x: 396, endPoint y: 161, distance: 340.1
click at [396, 161] on div "How does Cognizo measure AI visibility? We run prompts on each AI platform cont…" at bounding box center [650, 160] width 550 height 126
click at [441, 177] on div "We run prompts on each AI platform continuously to collect millions of response…" at bounding box center [634, 173] width 469 height 68
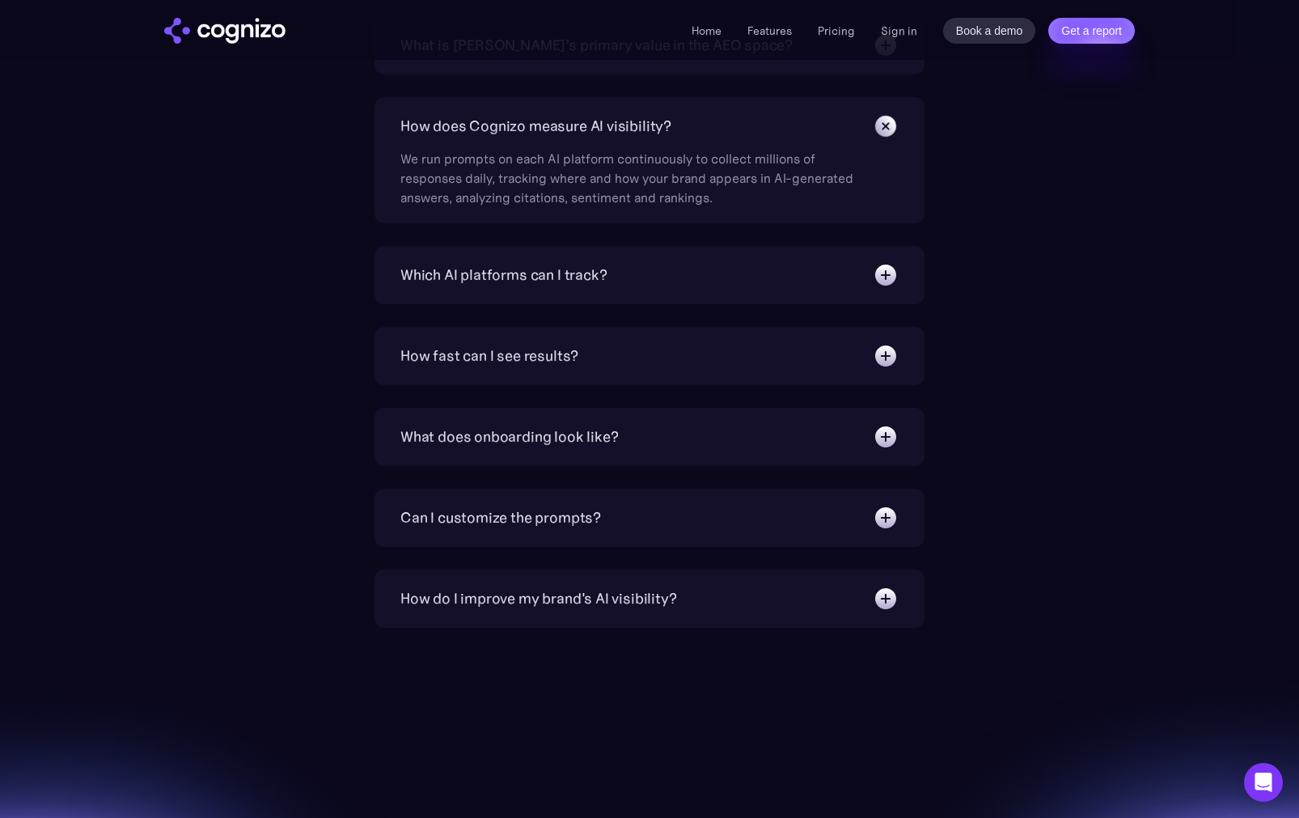
click at [511, 280] on div "Which AI platforms can I track?" at bounding box center [503, 275] width 206 height 23
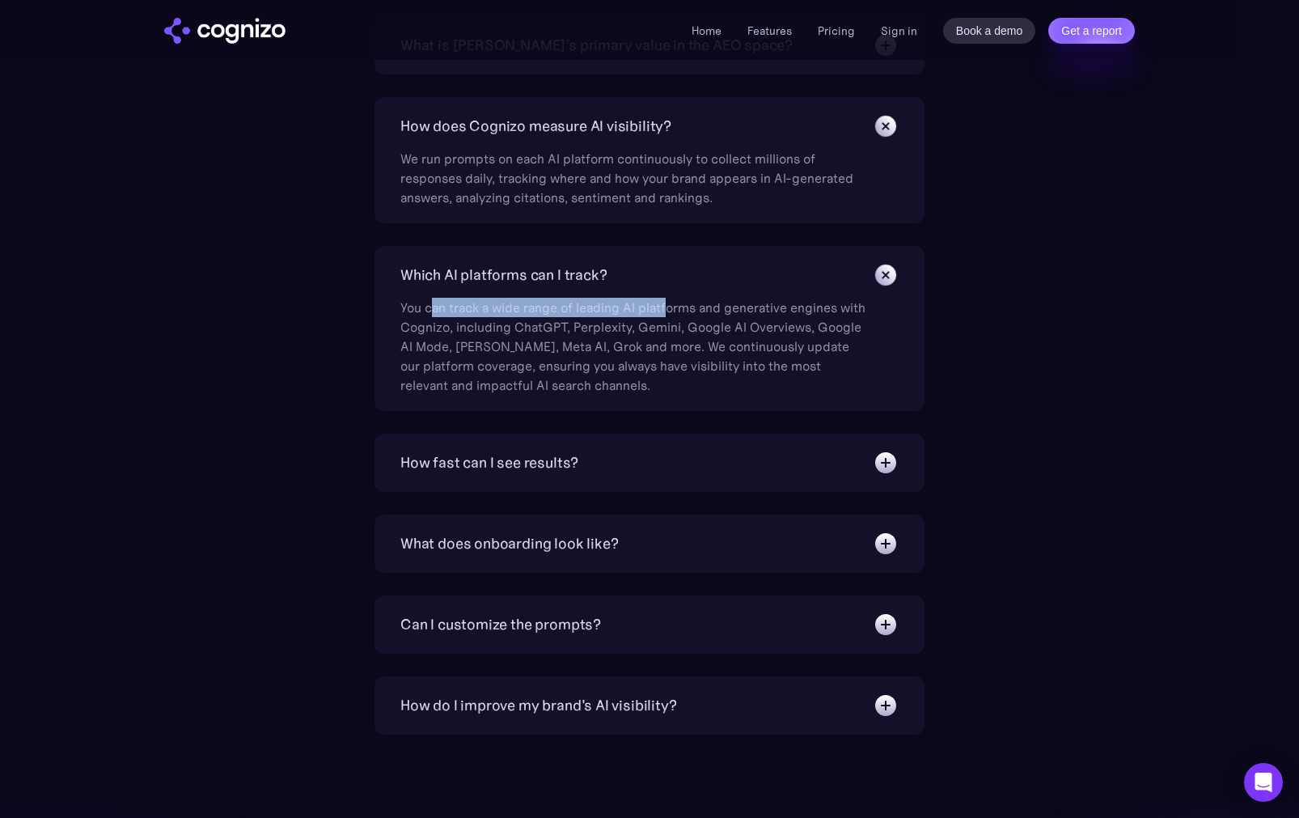
drag, startPoint x: 429, startPoint y: 311, endPoint x: 665, endPoint y: 310, distance: 236.3
click at [665, 310] on div "You can track a wide range of leading AI platforms and generative engines with …" at bounding box center [634, 341] width 469 height 107
click at [690, 278] on div "Which AI platforms can I track?" at bounding box center [649, 275] width 498 height 26
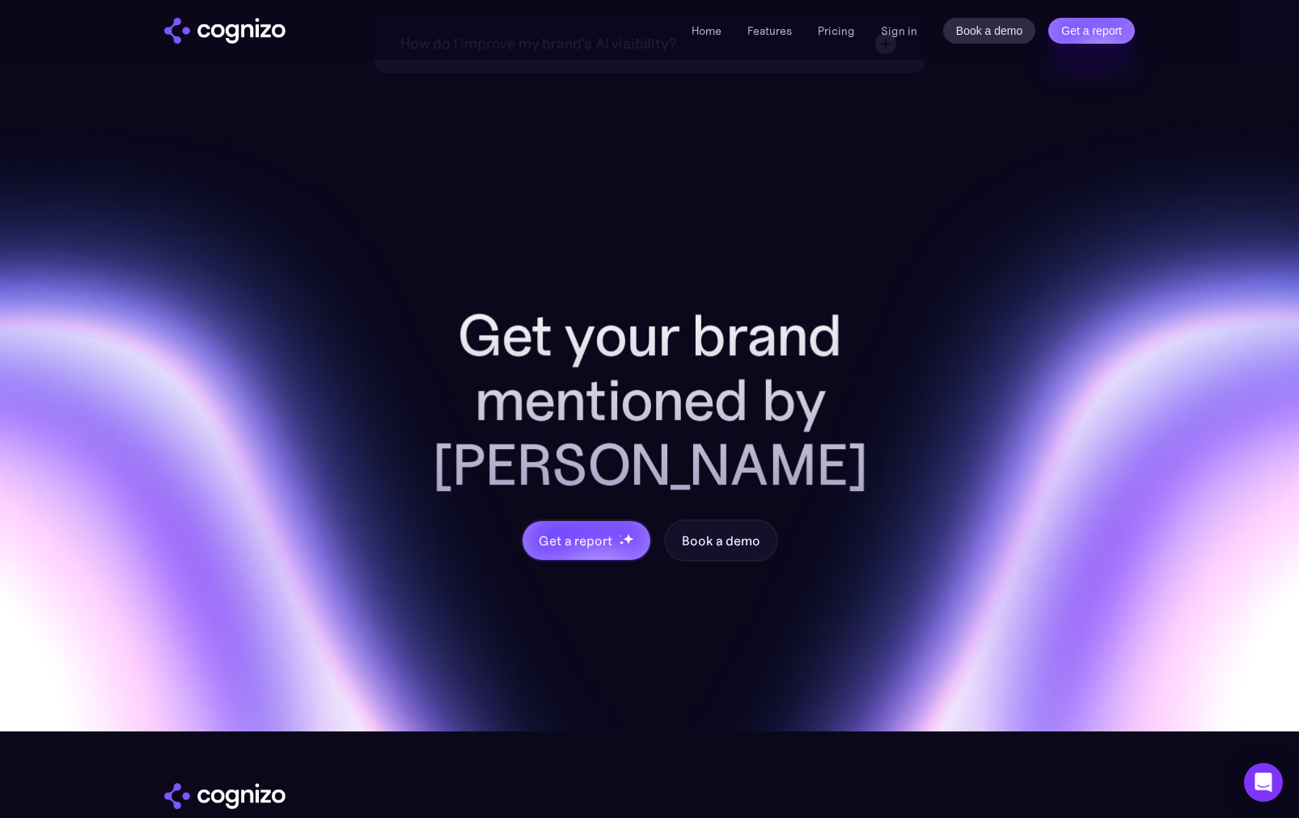
scroll to position [6440, 0]
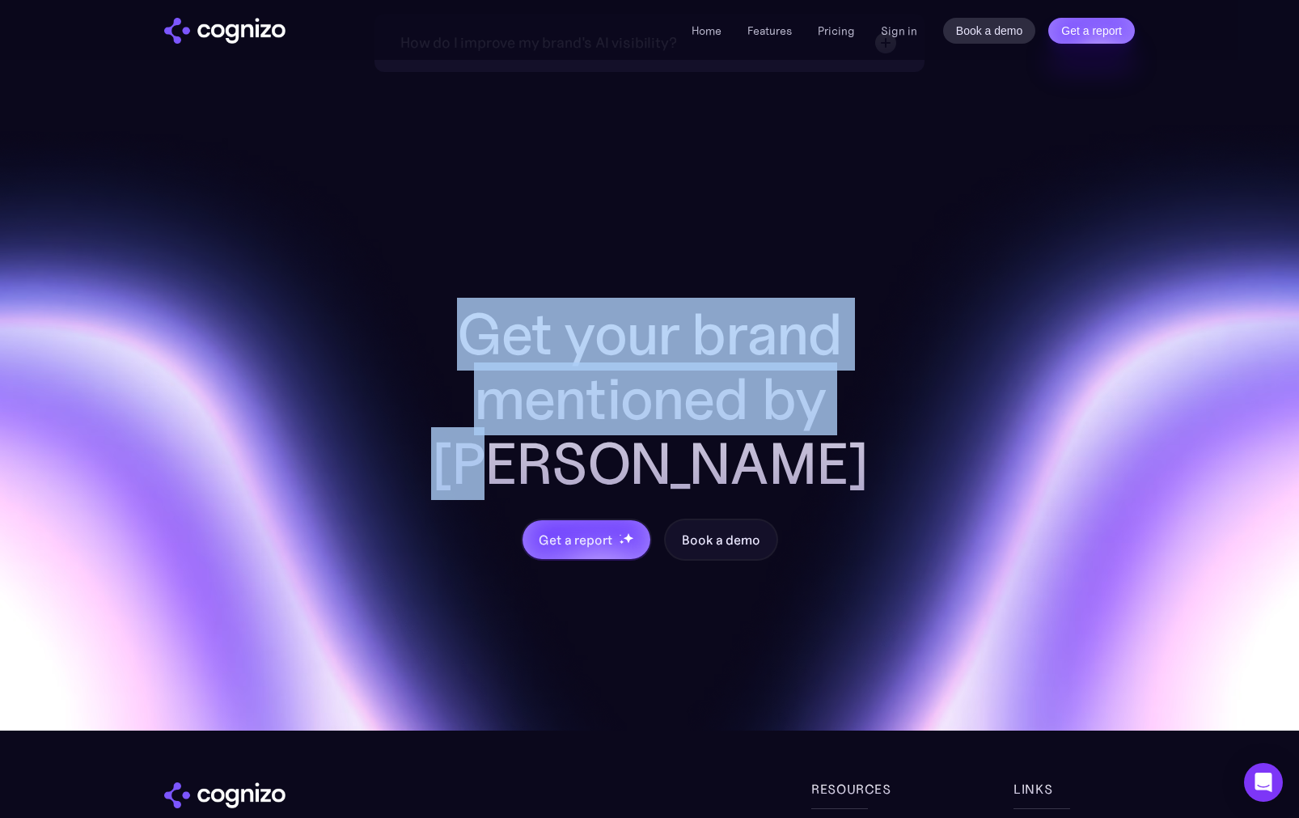
drag, startPoint x: 471, startPoint y: 339, endPoint x: 869, endPoint y: 378, distance: 400.0
click at [869, 378] on h2 "Get your brand mentioned by [PERSON_NAME]" at bounding box center [650, 399] width 518 height 194
click at [771, 385] on h2 "Get your brand mentioned by [PERSON_NAME]" at bounding box center [650, 399] width 518 height 194
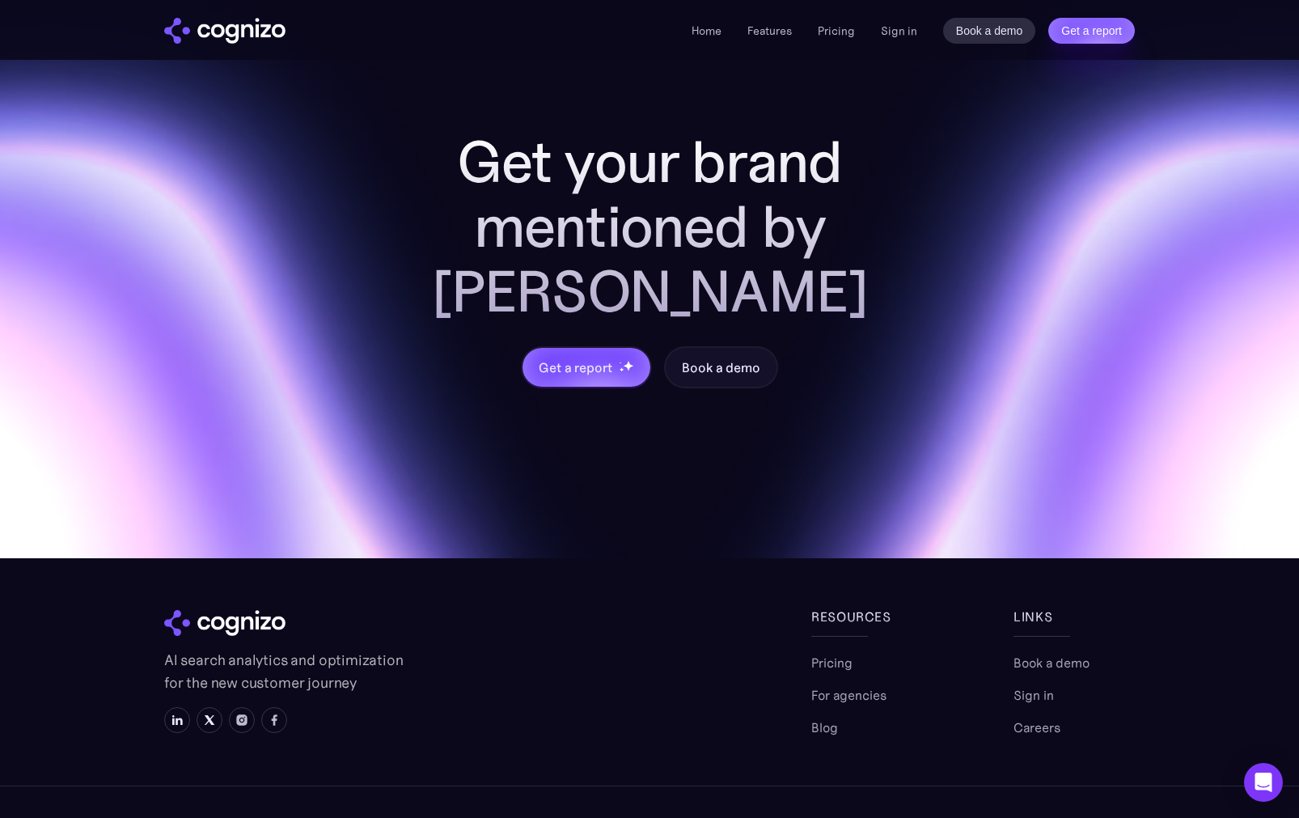
scroll to position [6611, 0]
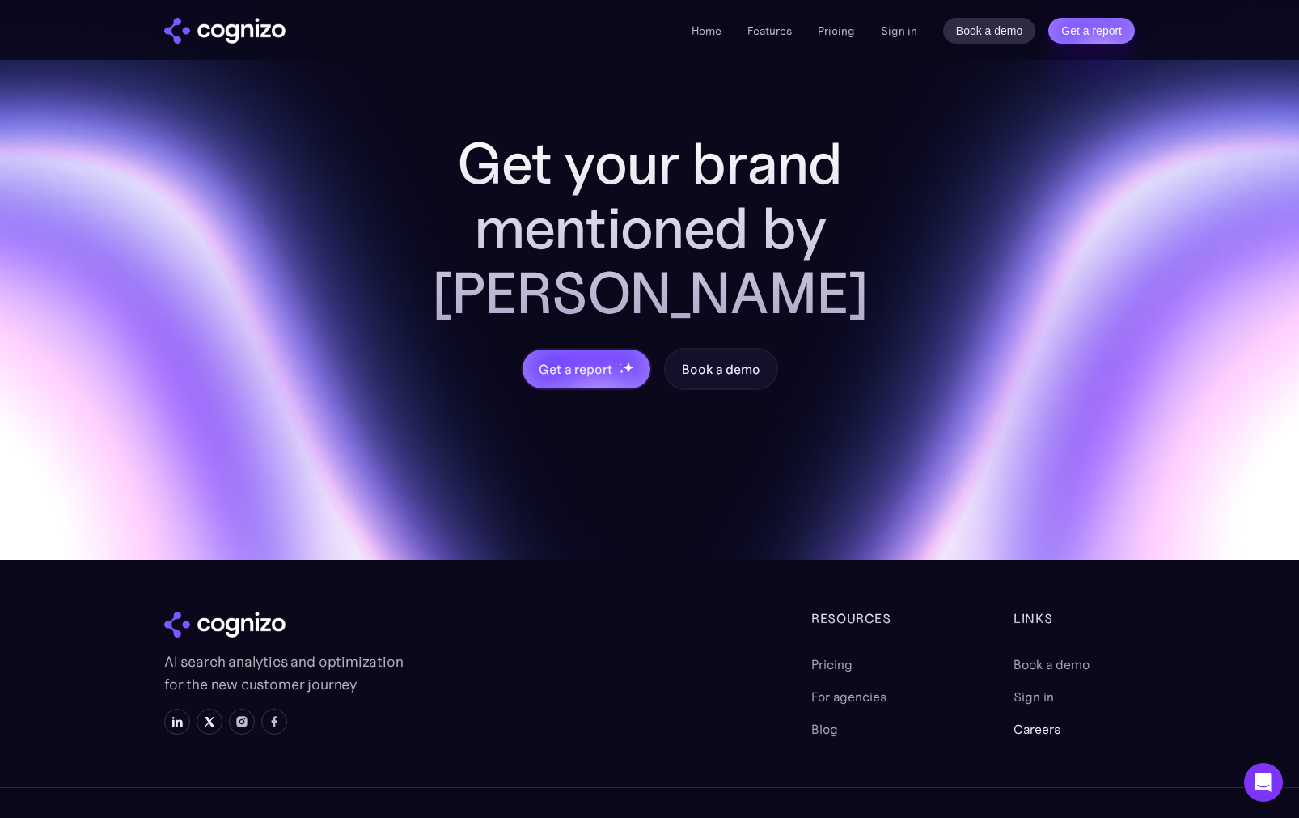
click at [1032, 719] on link "Careers" at bounding box center [1037, 728] width 47 height 19
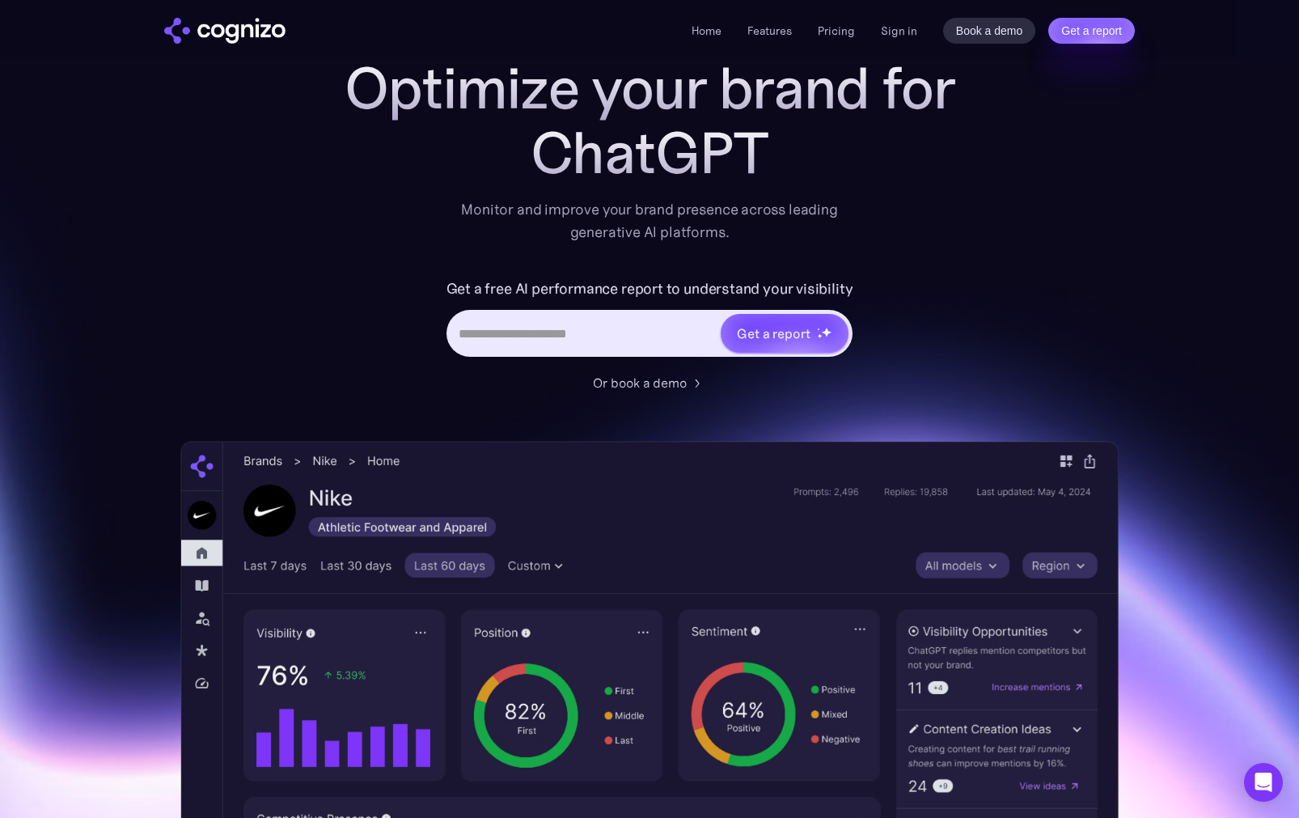
scroll to position [67, 0]
